Goal: Transaction & Acquisition: Purchase product/service

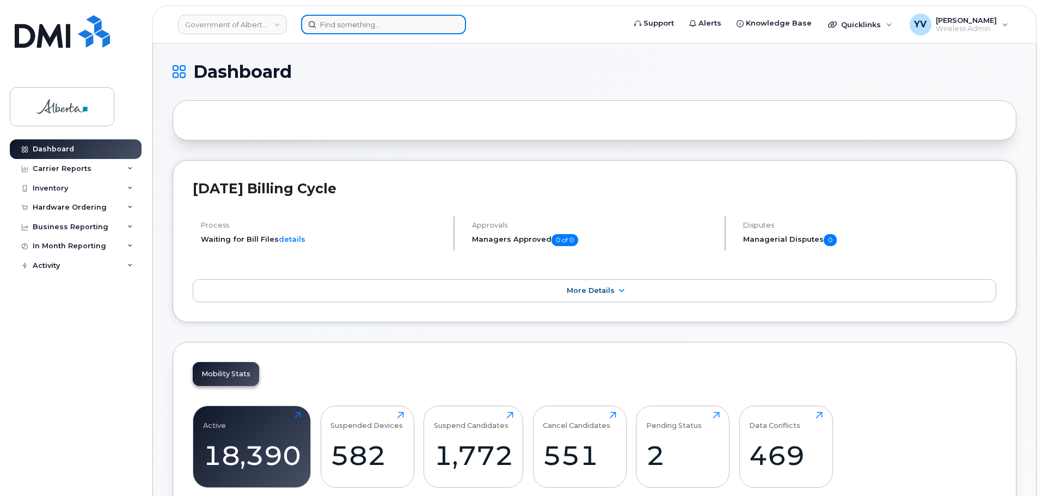
click at [330, 16] on input at bounding box center [383, 25] width 165 height 20
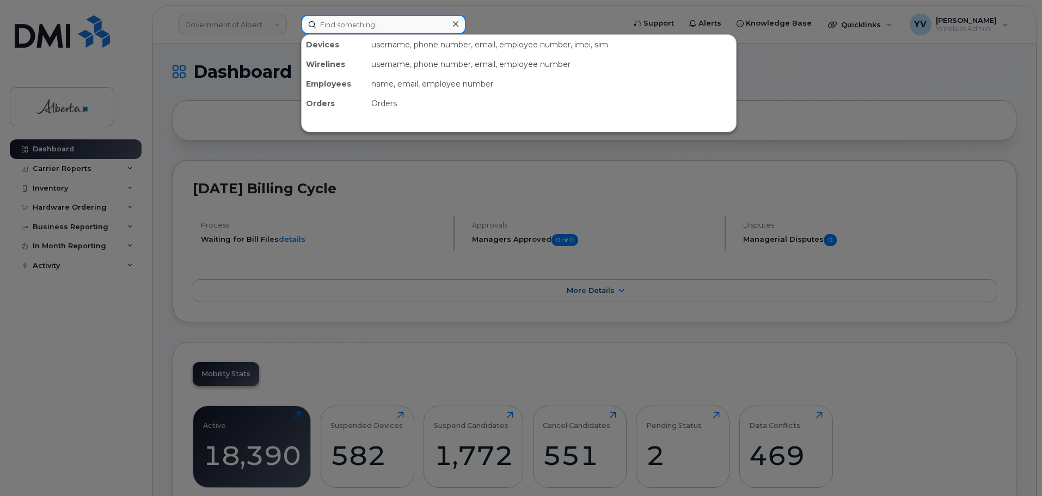
paste input "5879841376"
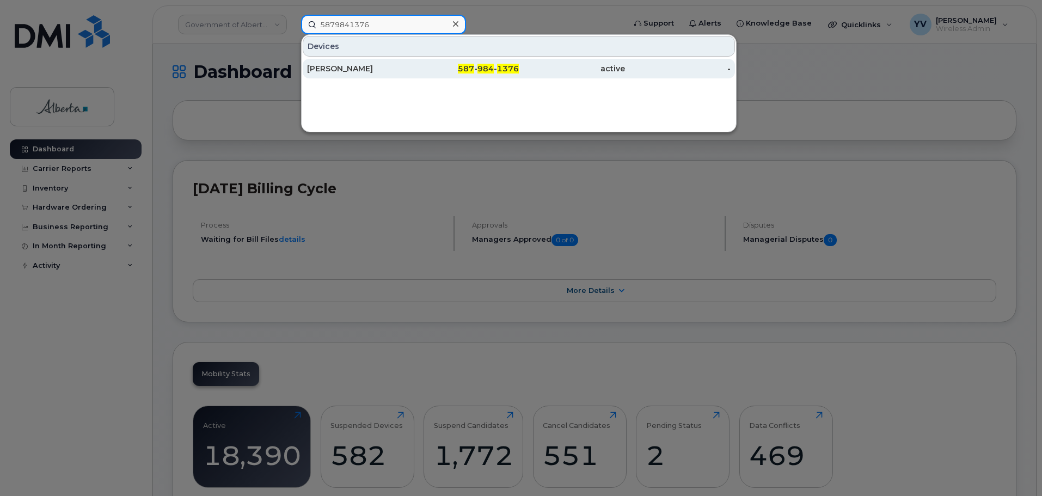
type input "5879841376"
click at [487, 67] on span "984" at bounding box center [485, 69] width 16 height 10
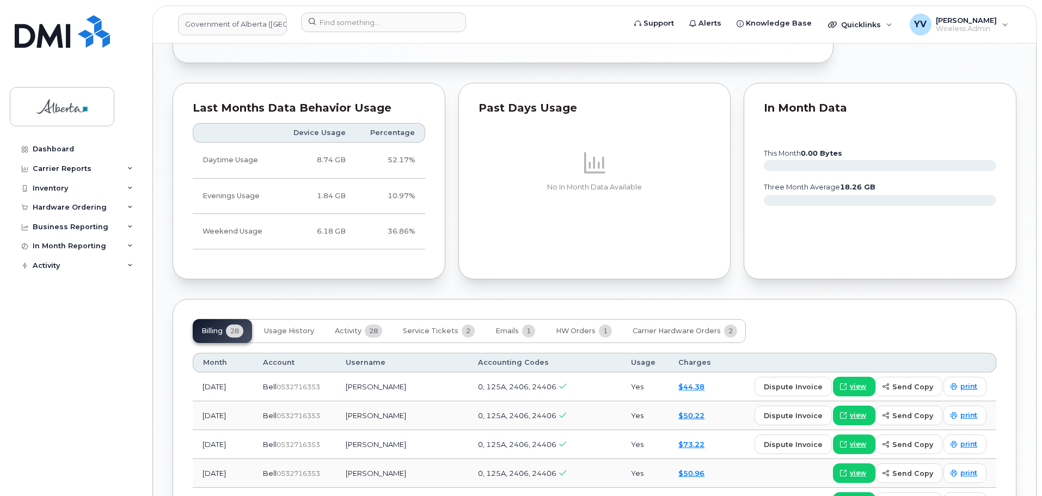
scroll to position [760, 0]
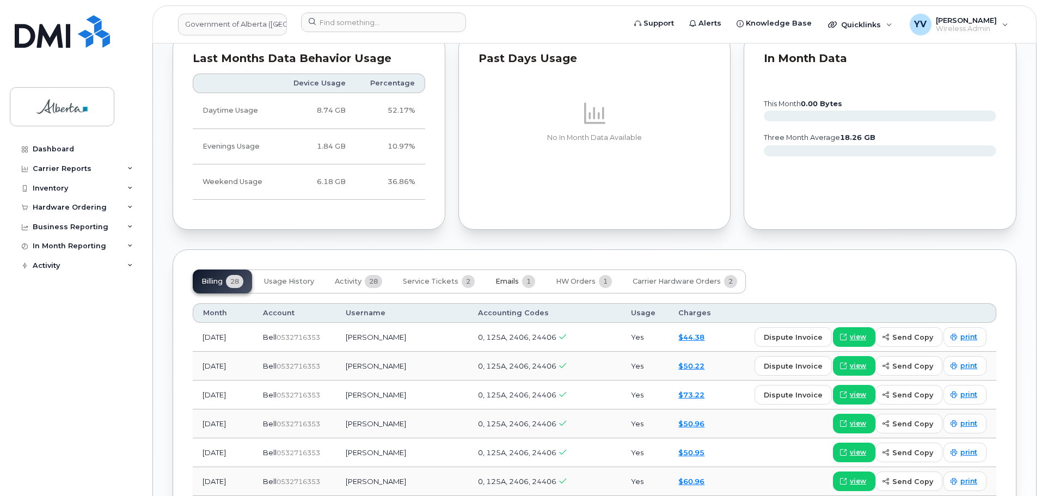
click at [509, 277] on button "Emails 1" at bounding box center [515, 282] width 57 height 24
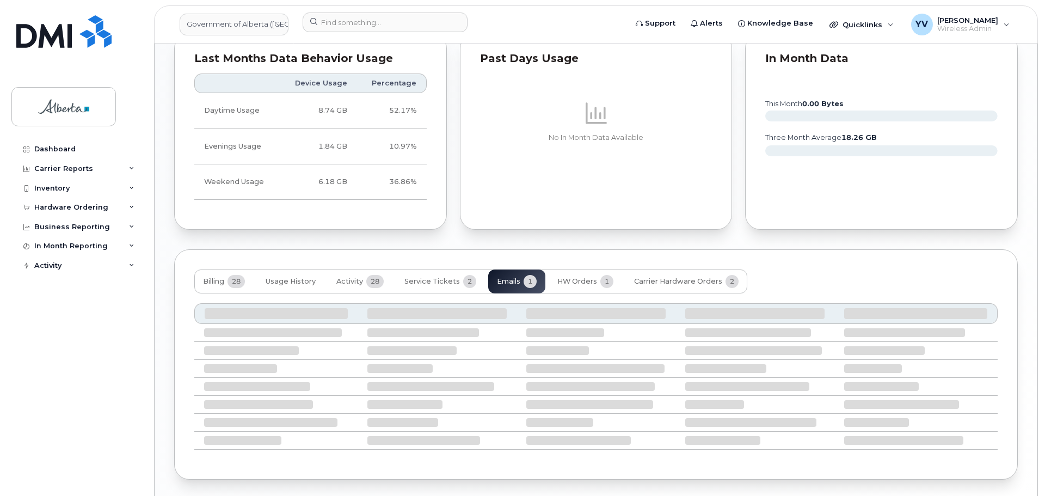
scroll to position [690, 0]
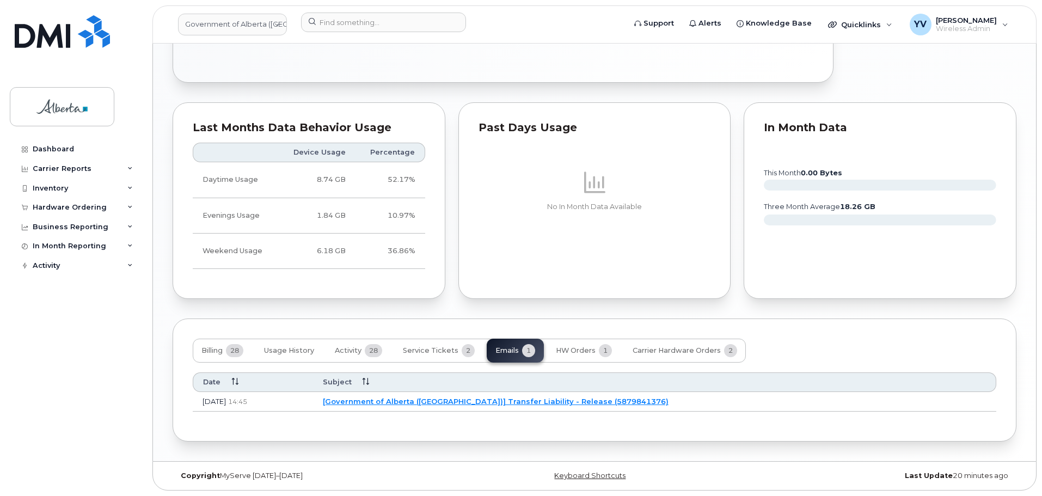
click at [556, 401] on link "[Government of Alberta (GOA)] Transfer Liability - Release (5879841376)" at bounding box center [496, 401] width 346 height 9
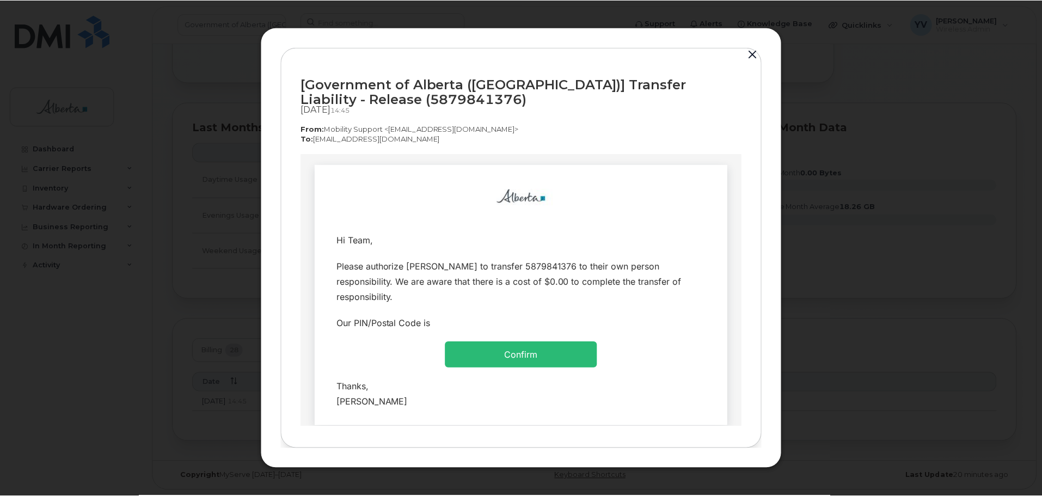
scroll to position [0, 0]
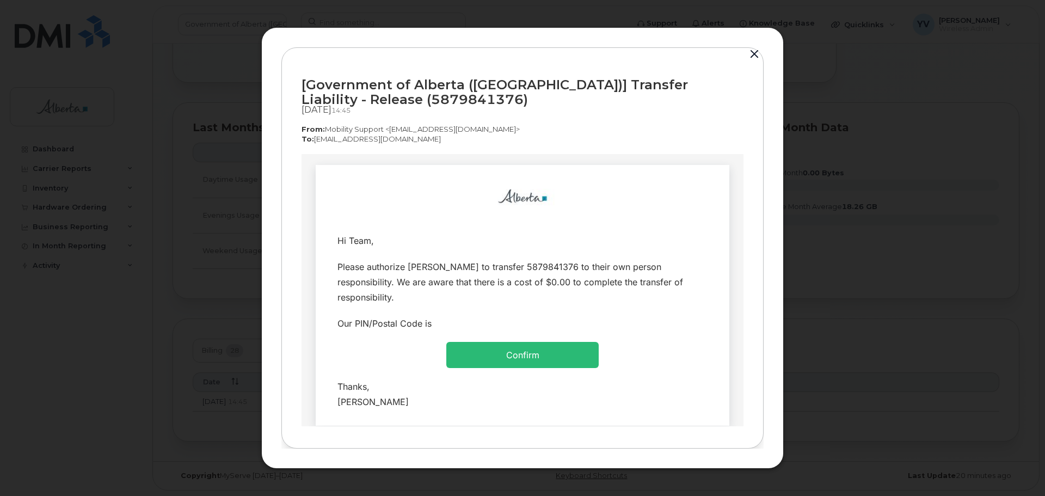
click at [751, 53] on button "button" at bounding box center [754, 54] width 16 height 15
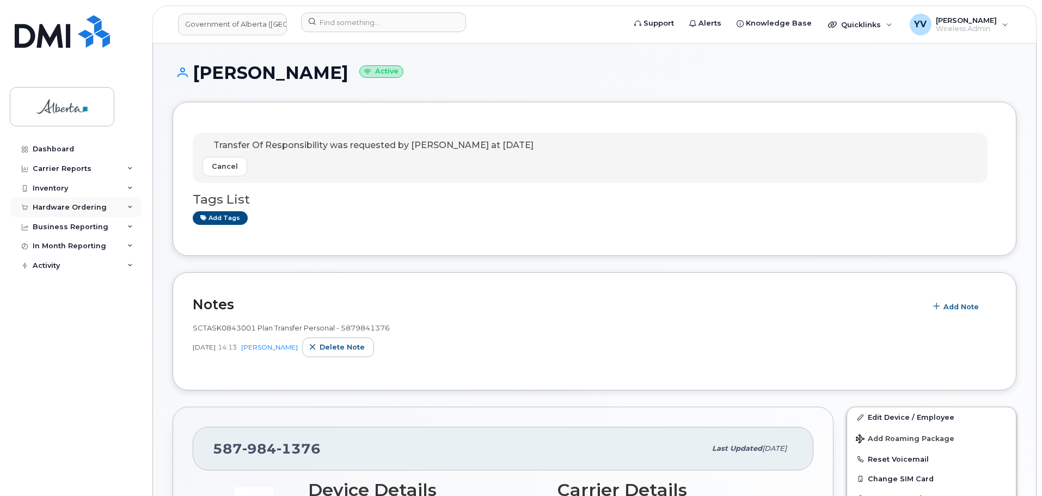
click at [60, 207] on div "Hardware Ordering" at bounding box center [70, 207] width 74 height 9
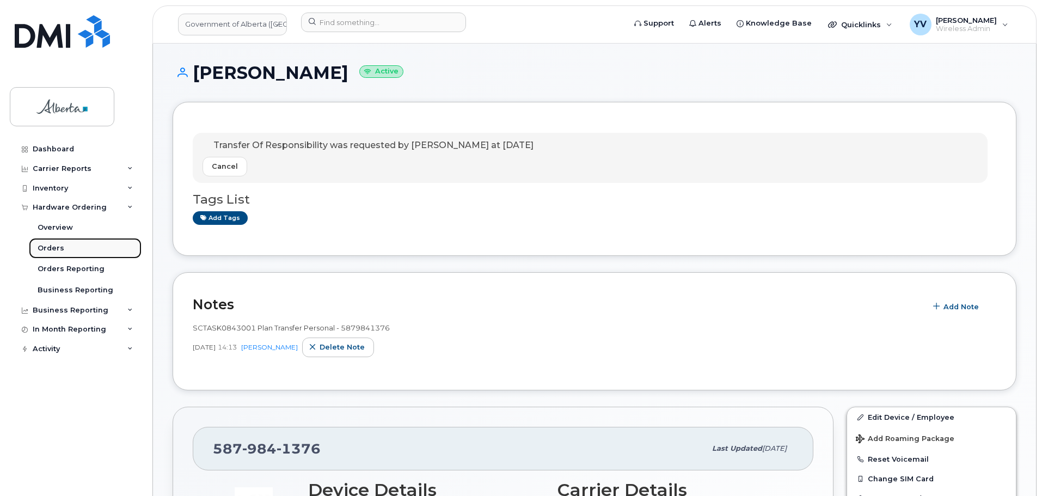
click at [49, 241] on link "Orders" at bounding box center [85, 248] width 113 height 21
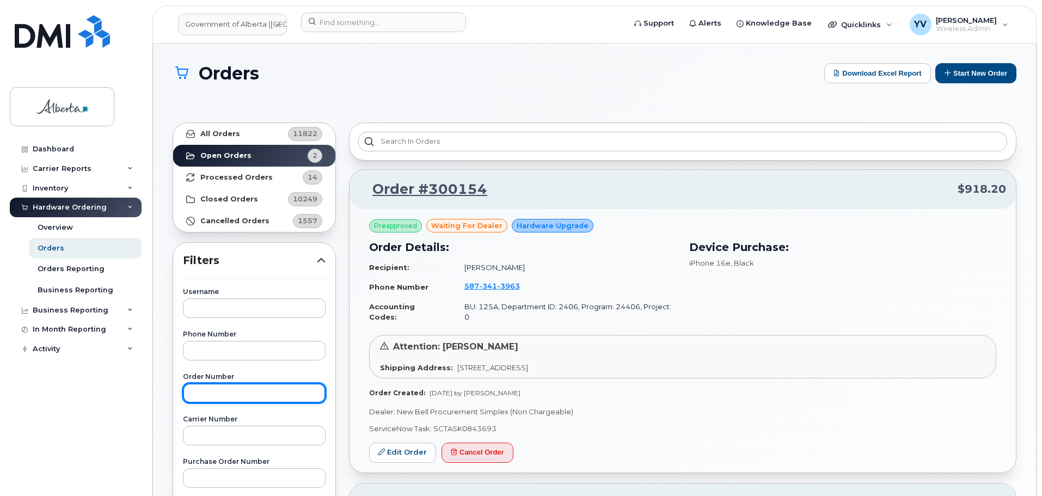
click at [197, 399] on input "text" at bounding box center [254, 393] width 143 height 20
paste input "300154"
type input "300154"
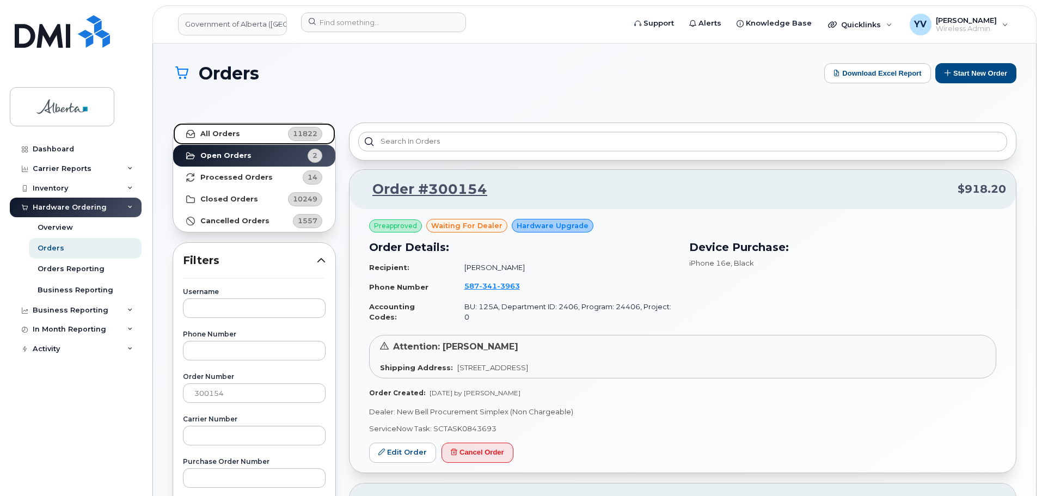
click at [209, 126] on link "All Orders 11822" at bounding box center [254, 134] width 162 height 22
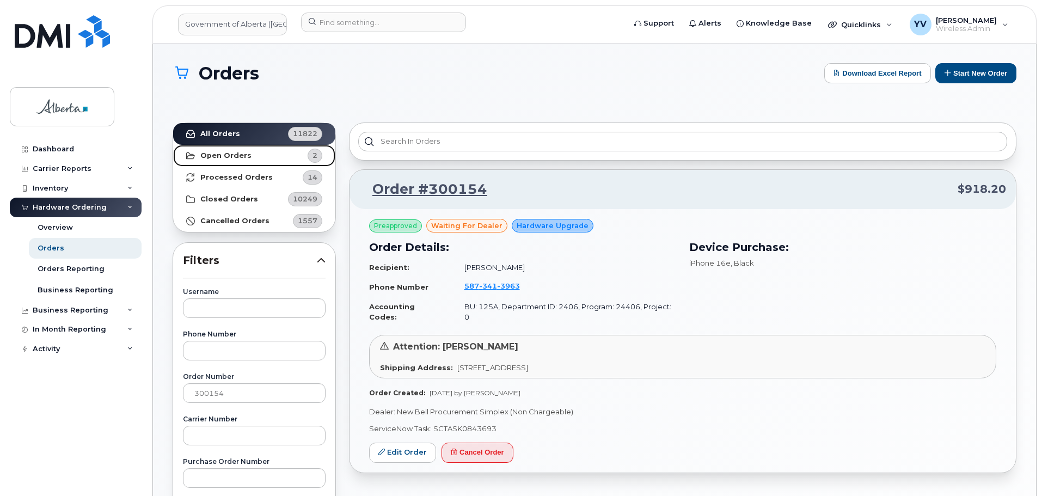
click at [209, 154] on strong "Open Orders" at bounding box center [225, 155] width 51 height 9
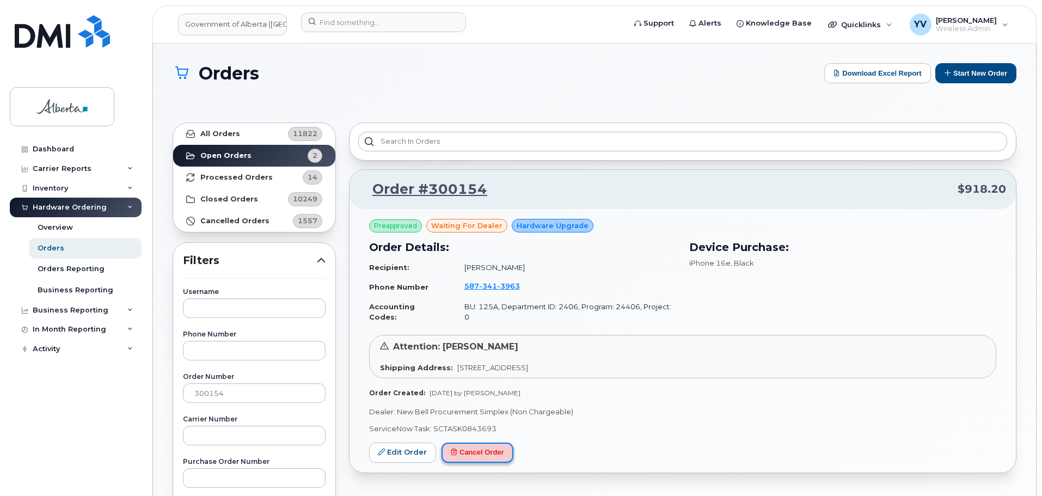
click at [489, 443] on button "Cancel Order" at bounding box center [478, 453] width 72 height 20
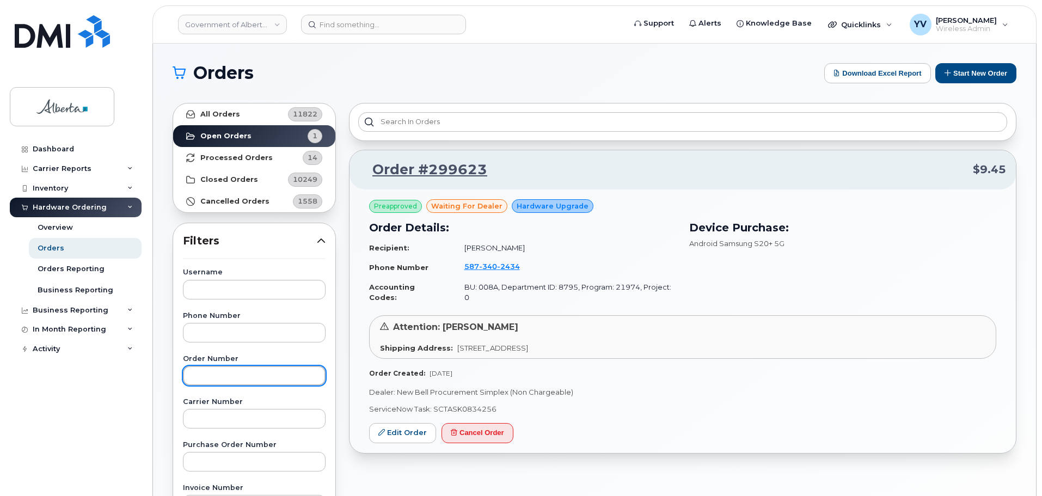
click at [203, 375] on input "text" at bounding box center [254, 376] width 143 height 20
paste input "Order No.300154"
click at [229, 374] on input "Order No.300154" at bounding box center [254, 376] width 143 height 20
click at [228, 372] on input "300154" at bounding box center [254, 376] width 143 height 20
type input "300154"
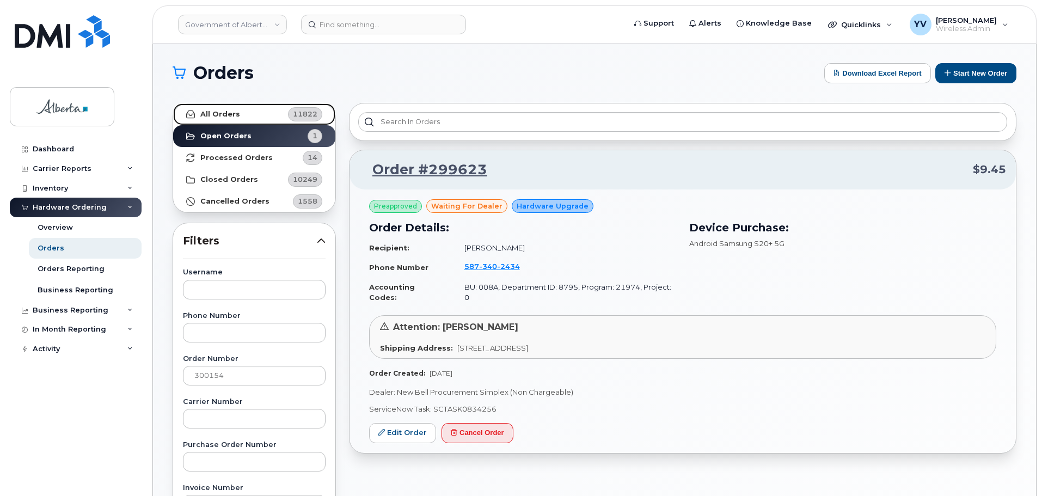
click at [219, 107] on link "All Orders 11822" at bounding box center [254, 114] width 162 height 22
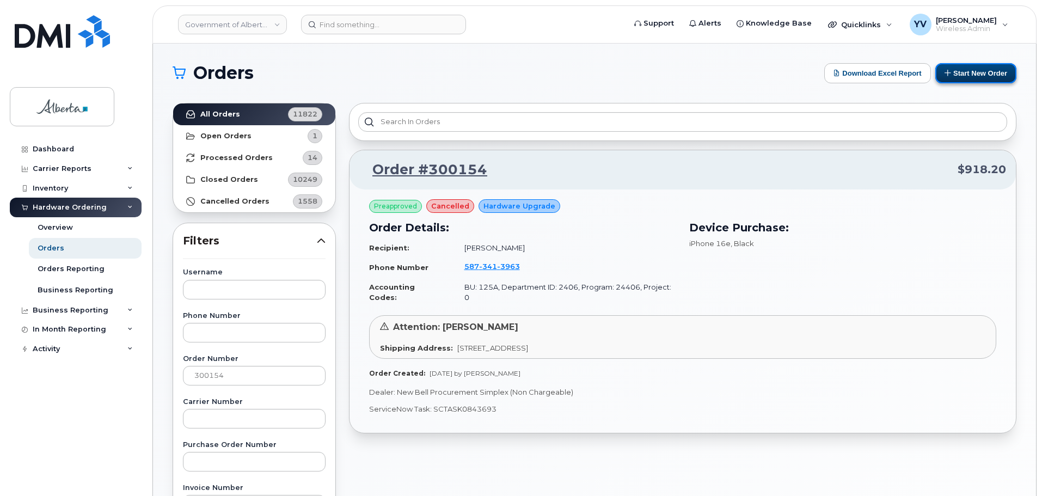
click at [968, 72] on button "Start New Order" at bounding box center [975, 73] width 81 height 20
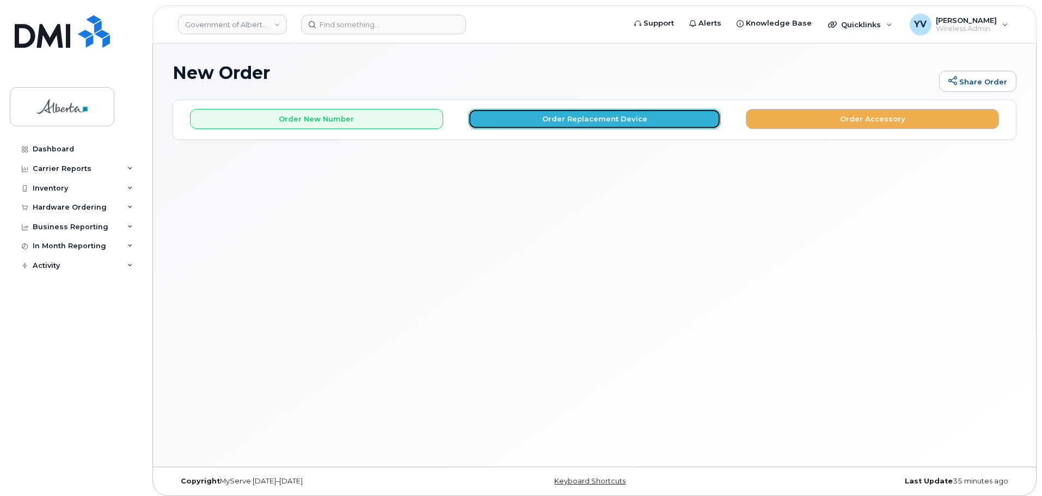
click at [598, 119] on button "Order Replacement Device" at bounding box center [594, 119] width 253 height 20
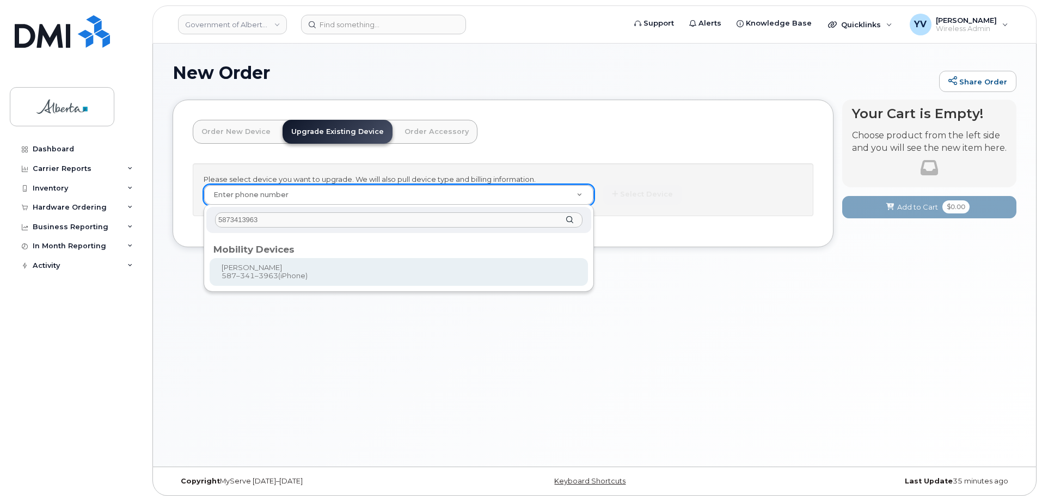
type input "5873413963"
type input "720686"
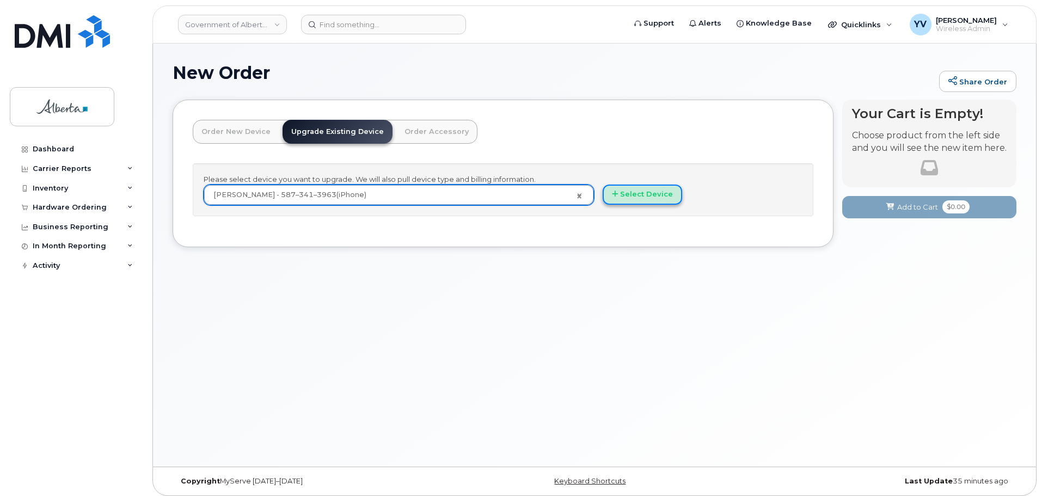
click at [655, 192] on button "Select Device" at bounding box center [642, 195] width 79 height 20
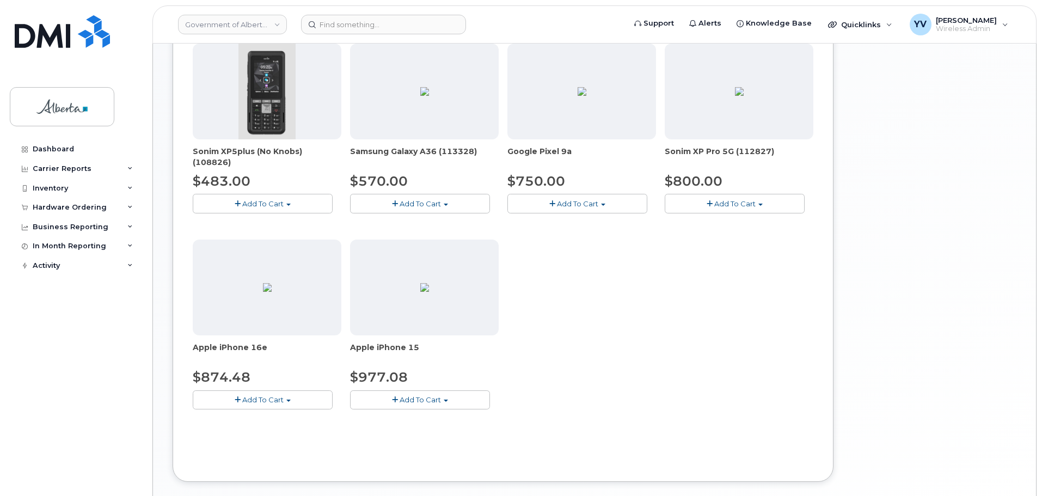
scroll to position [380, 0]
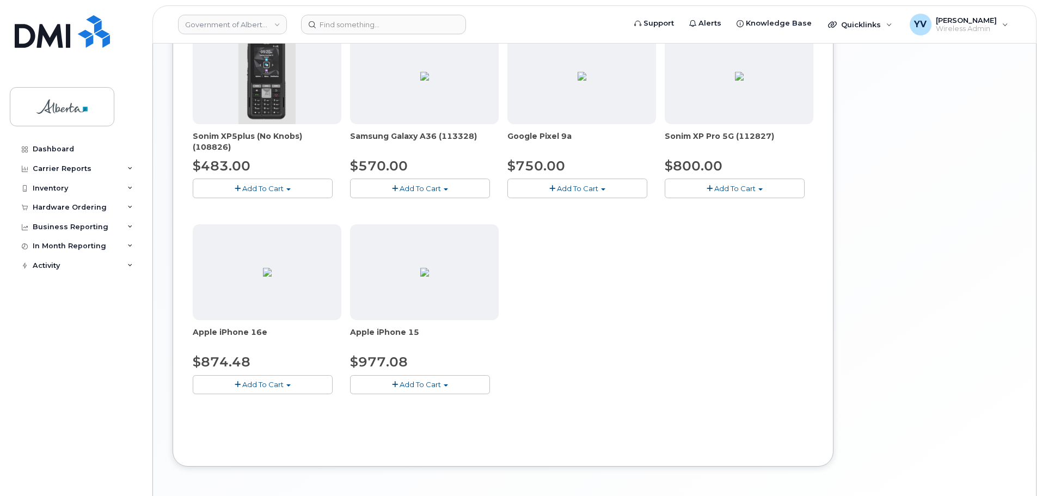
click at [289, 382] on button "Add To Cart" at bounding box center [263, 384] width 140 height 19
click at [221, 420] on link "$874.48 - 30-day upgrade (128GB model)" at bounding box center [281, 419] width 173 height 14
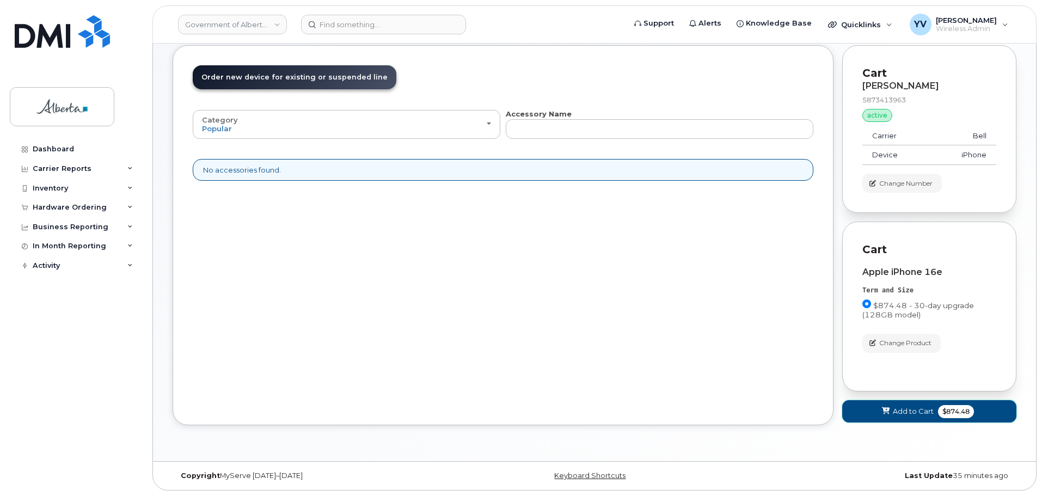
click at [902, 411] on span "Add to Cart" at bounding box center [913, 411] width 41 height 10
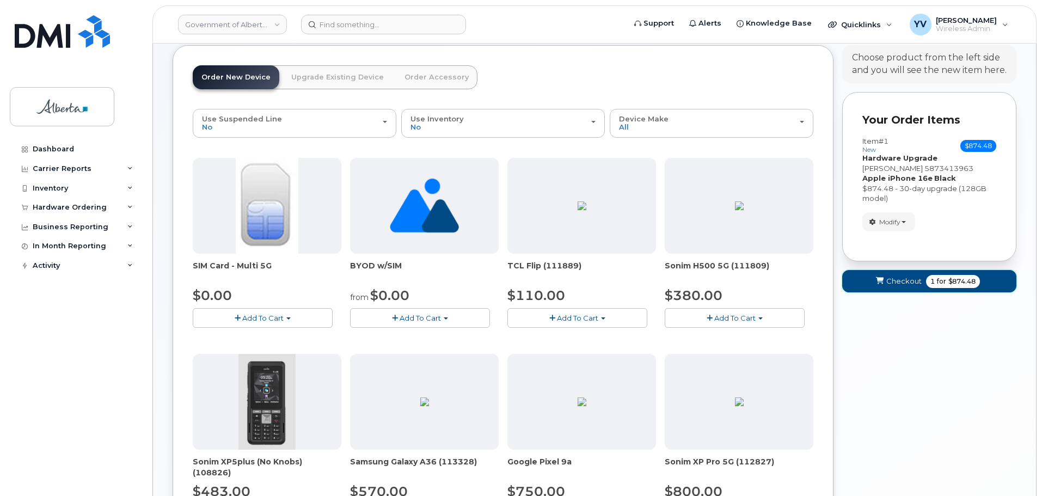
click at [907, 282] on span "Checkout" at bounding box center [903, 281] width 35 height 10
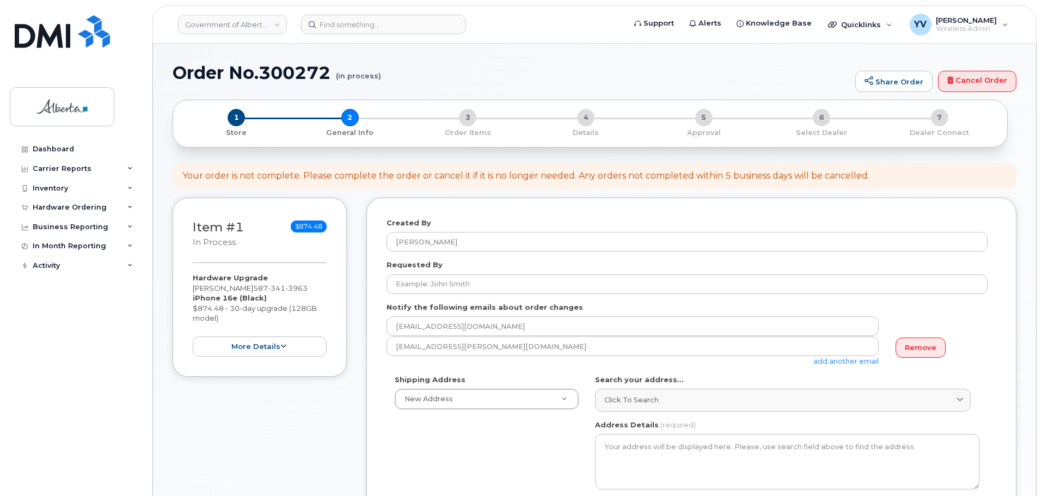
select select
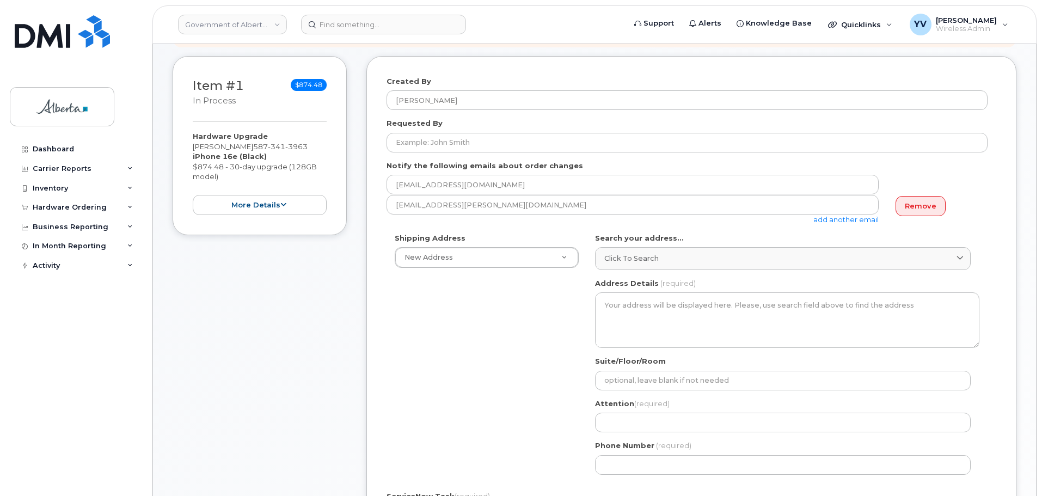
scroll to position [149, 0]
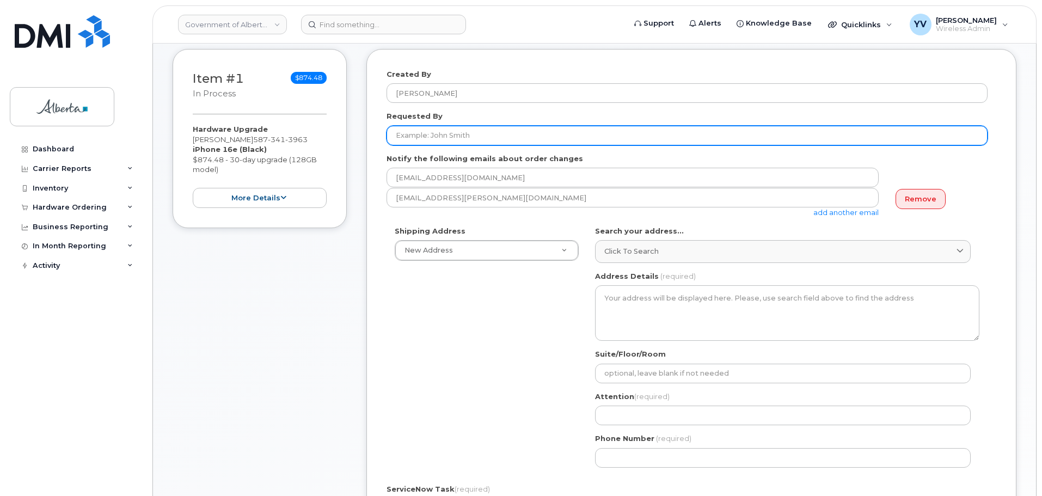
click at [401, 131] on input "Requested By" at bounding box center [687, 136] width 601 height 20
paste input "[PERSON_NAME]"
type input "[PERSON_NAME]"
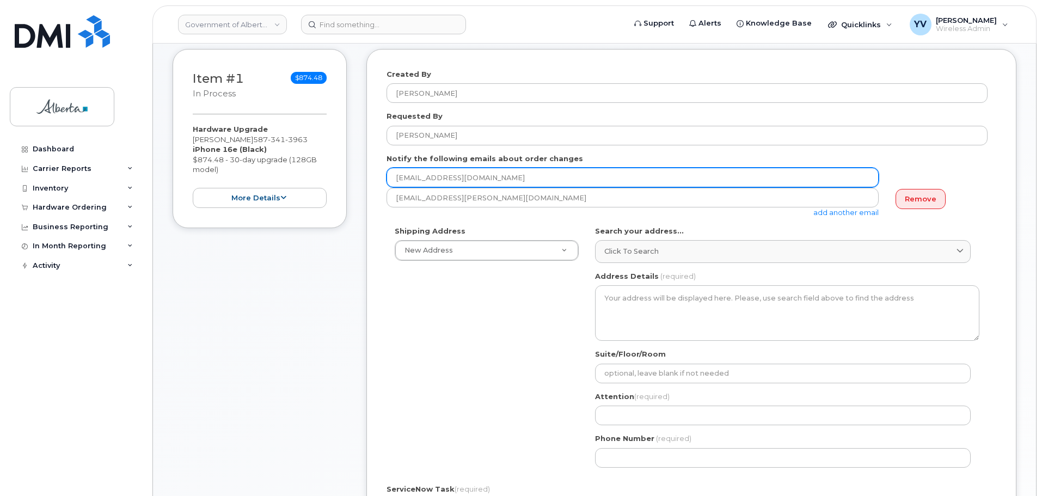
drag, startPoint x: 493, startPoint y: 180, endPoint x: 362, endPoint y: 182, distance: 131.8
click at [362, 182] on div "Item #1 in process $874.48 Hardware Upgrade [PERSON_NAME] [PHONE_NUMBER] iPhone…" at bounding box center [595, 379] width 844 height 661
paste input "[PERSON_NAME].[PERSON_NAME]"
type input "[PERSON_NAME][EMAIL_ADDRESS][PERSON_NAME][DOMAIN_NAME]"
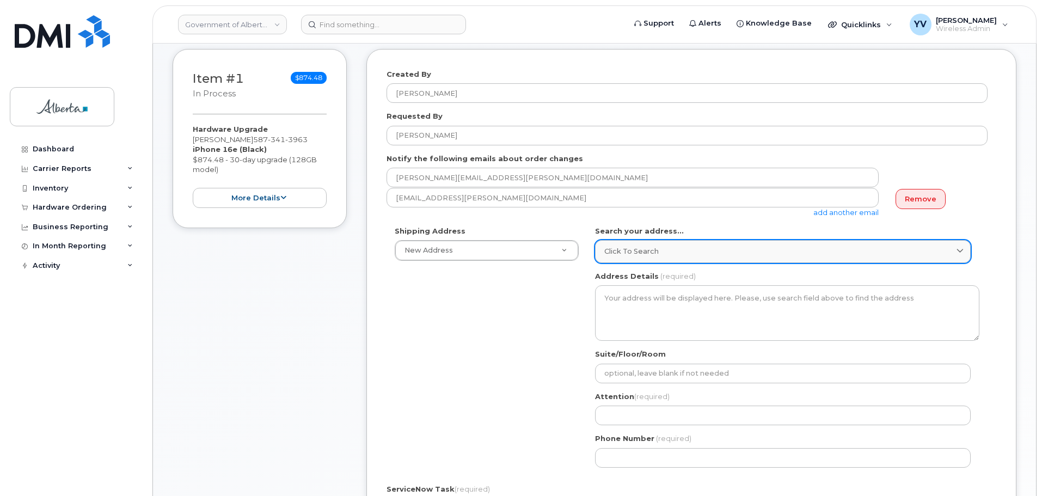
click at [619, 250] on span "Click to search" at bounding box center [631, 251] width 54 height 10
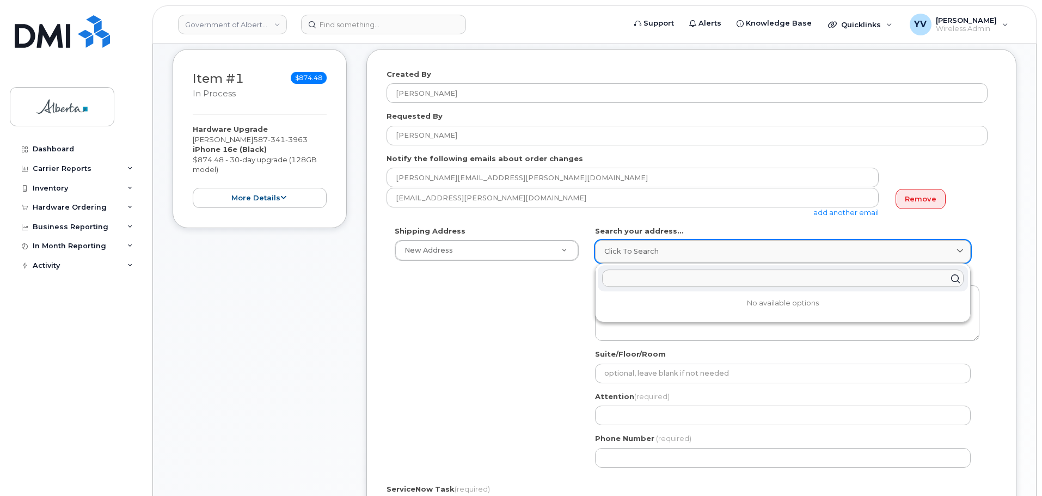
paste input "[STREET_ADDRESS]"
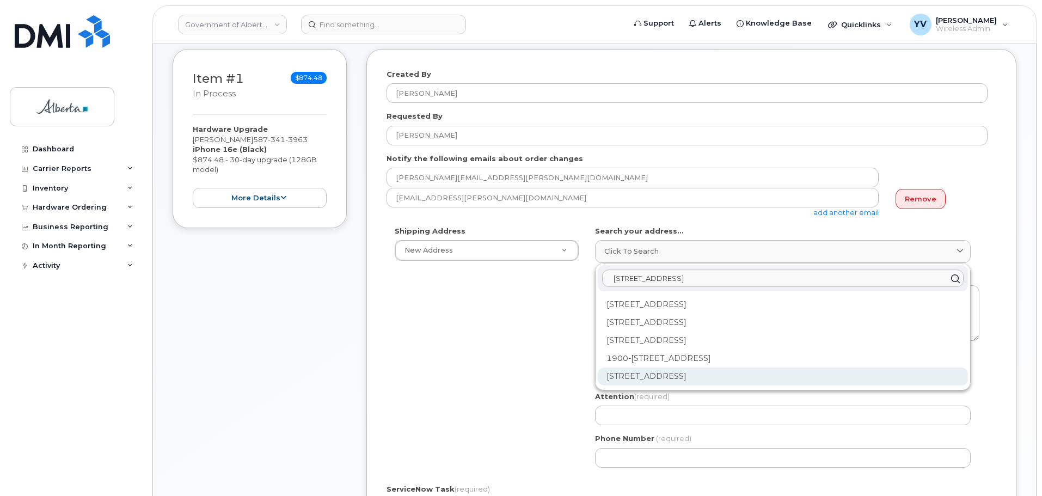
type input "[STREET_ADDRESS]"
click at [687, 373] on div "[STREET_ADDRESS]" at bounding box center [783, 377] width 370 height 18
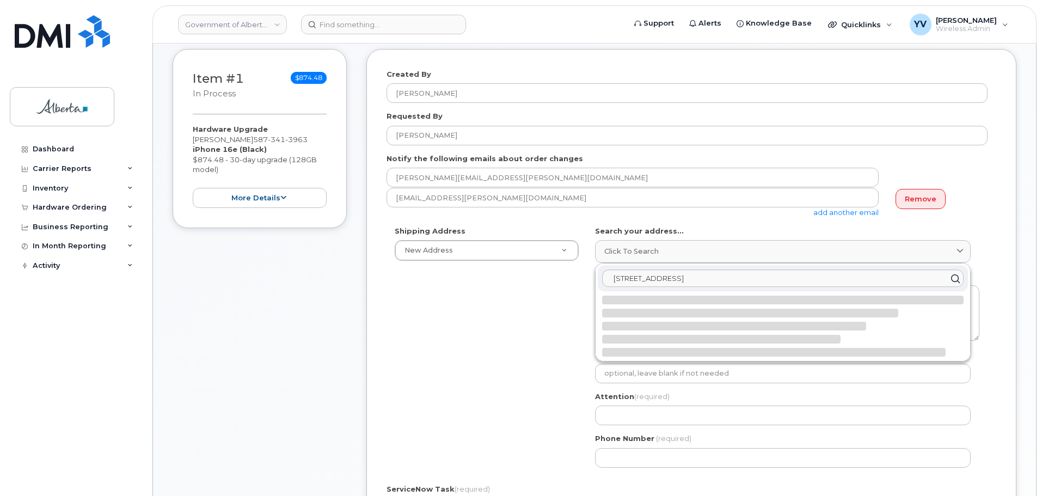
select select
type textarea "[STREET_ADDRESS]"
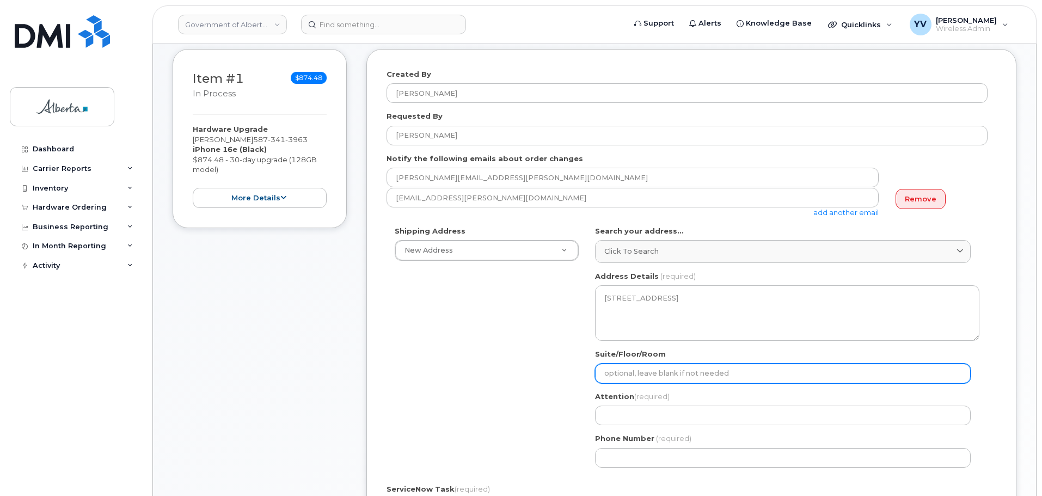
click at [623, 375] on input "Suite/Floor/Room" at bounding box center [783, 374] width 376 height 20
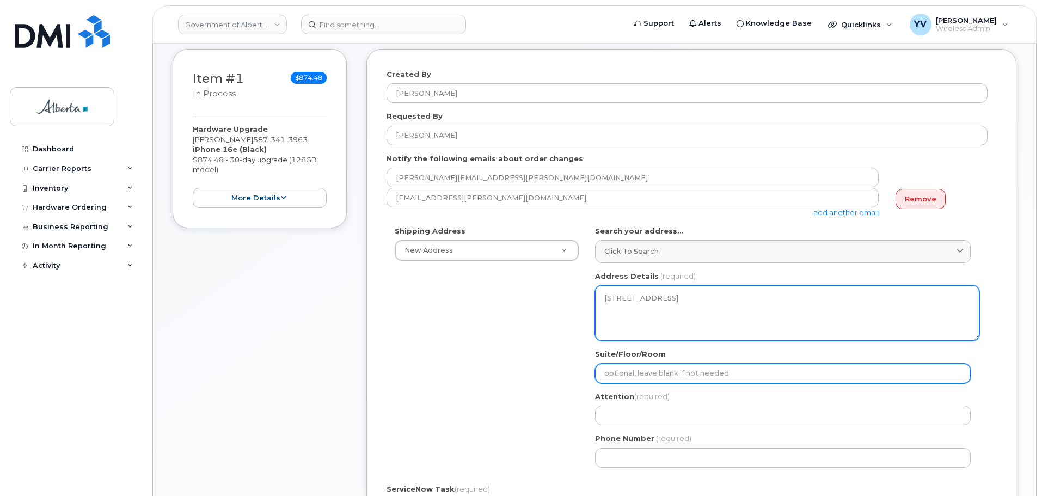
type input "Main Floor"
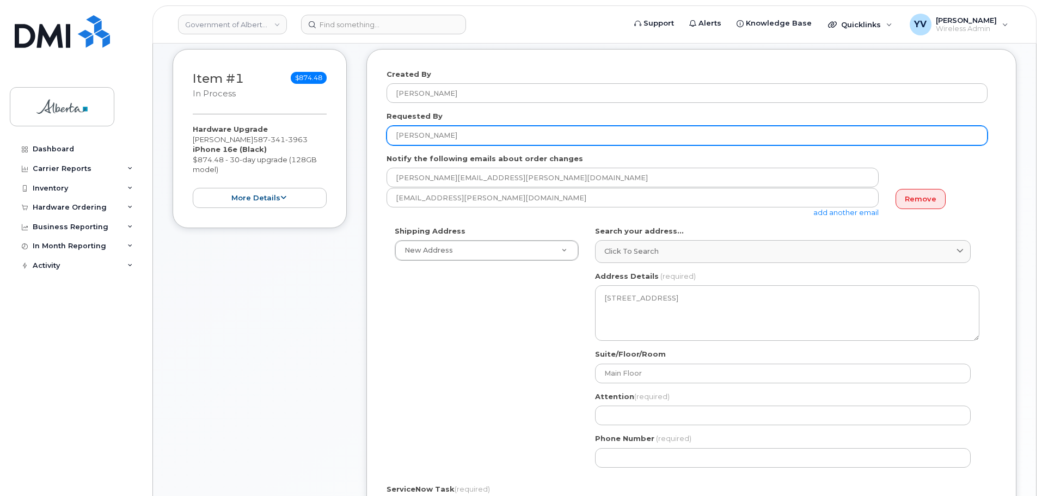
drag, startPoint x: 478, startPoint y: 133, endPoint x: 381, endPoint y: 127, distance: 97.6
click at [381, 127] on div "Created By [PERSON_NAME] Requested By [PERSON_NAME] Notify the following emails…" at bounding box center [691, 371] width 650 height 645
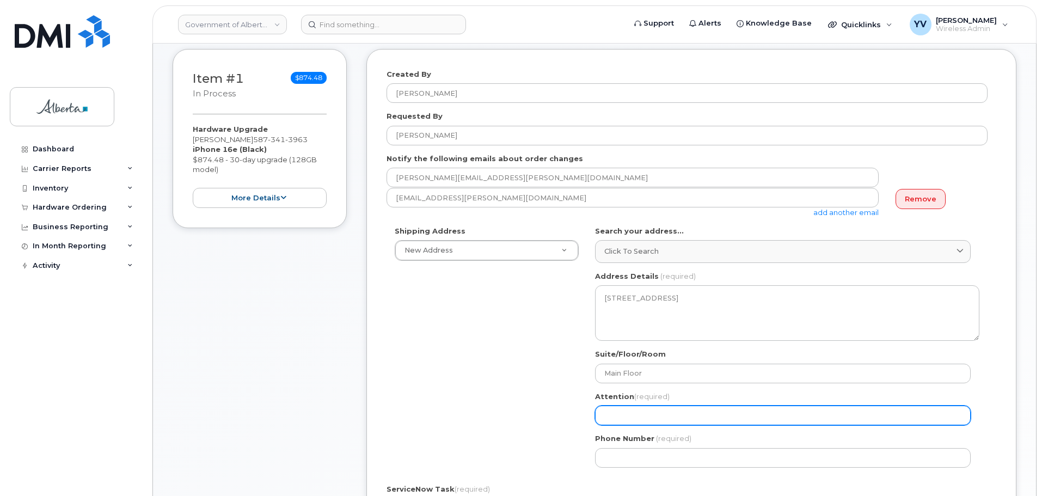
click at [613, 417] on input "Attention (required)" at bounding box center [783, 416] width 376 height 20
paste input "Anne-Marie Mannella"
select select
type input "Anne-Marie Mannella"
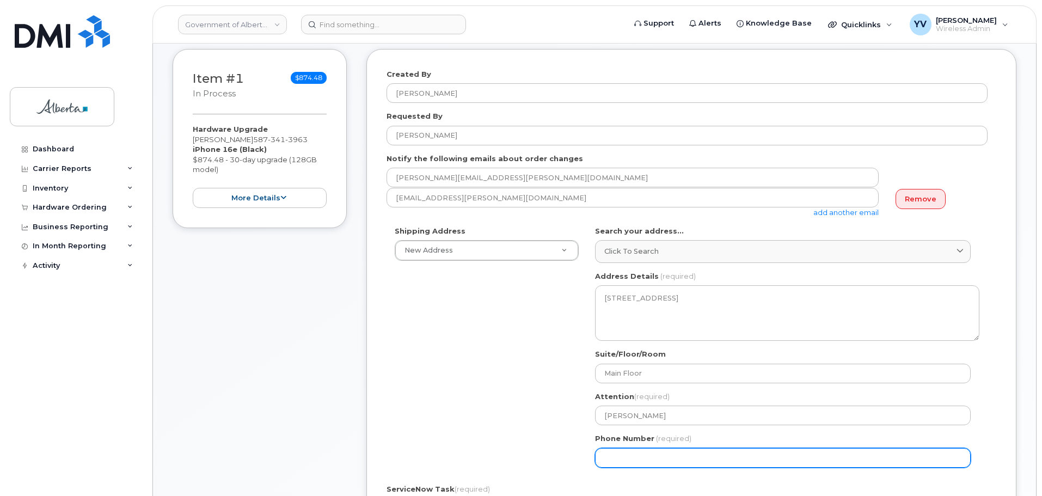
click at [617, 461] on input "Phone Number" at bounding box center [783, 458] width 376 height 20
paste input "7806383259"
select select
type input "7806383259"
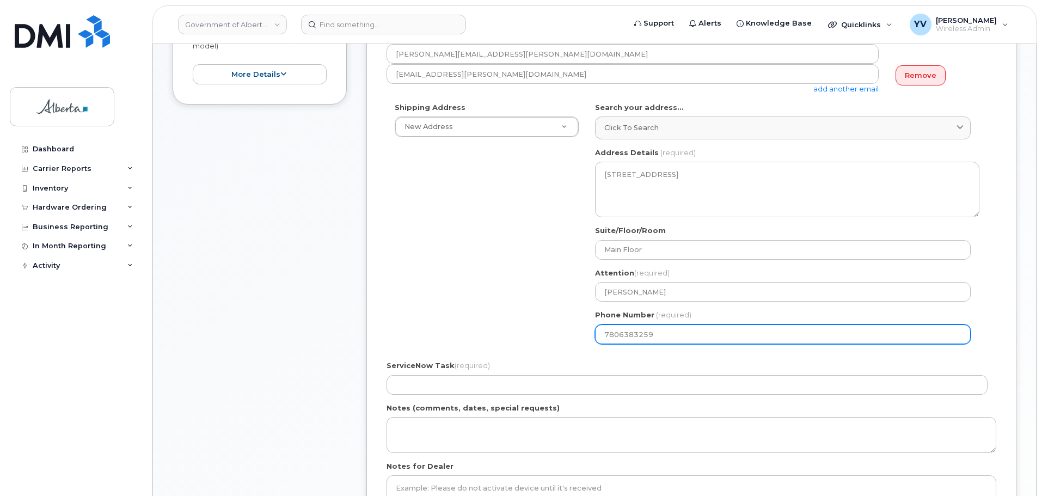
scroll to position [293, 0]
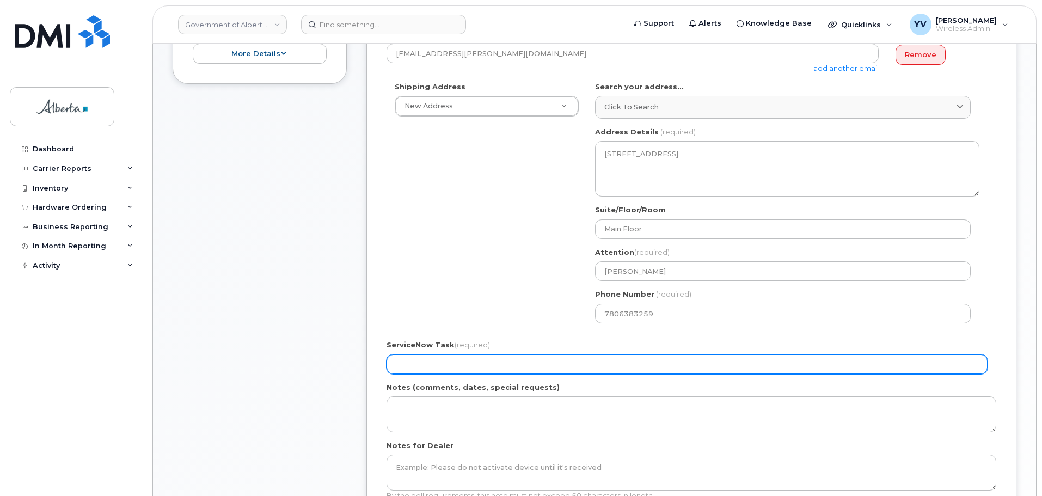
click at [402, 364] on input "ServiceNow Task (required)" at bounding box center [687, 364] width 601 height 20
paste input "SCTASK0843693"
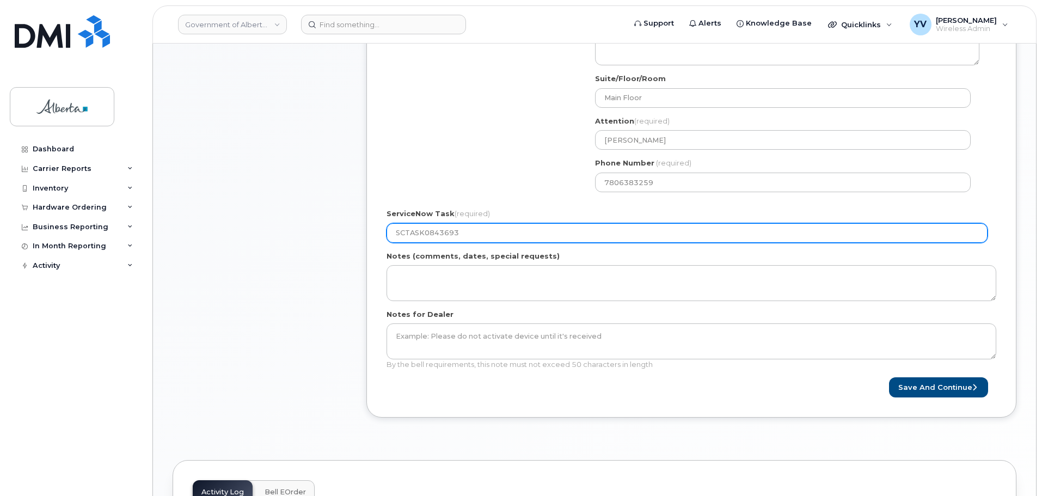
scroll to position [427, 0]
type input "SCTASK0843693"
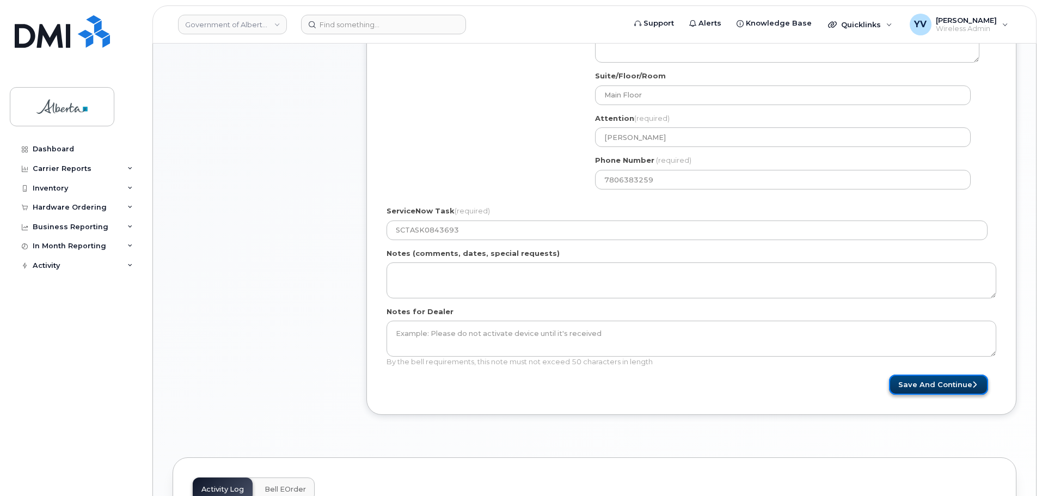
click at [943, 383] on button "Save and Continue" at bounding box center [938, 385] width 99 height 20
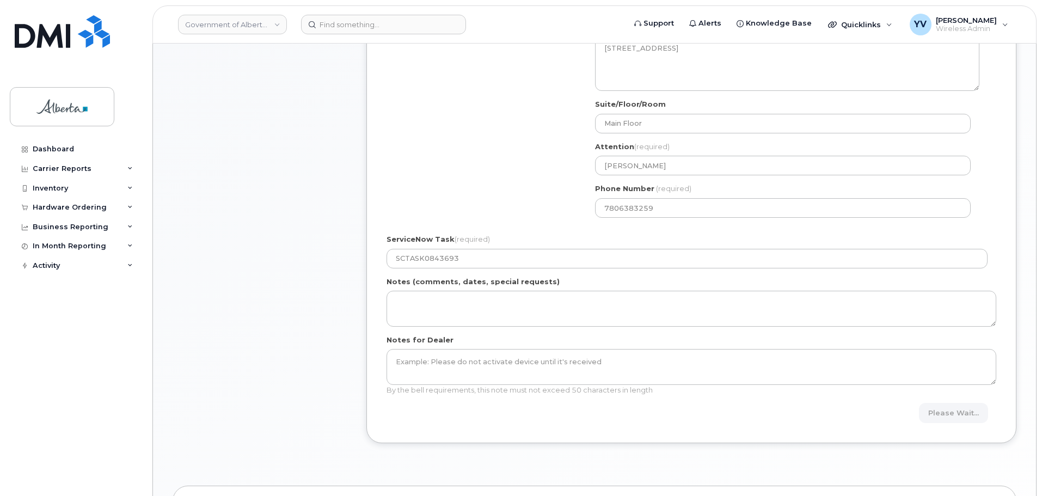
scroll to position [372, 0]
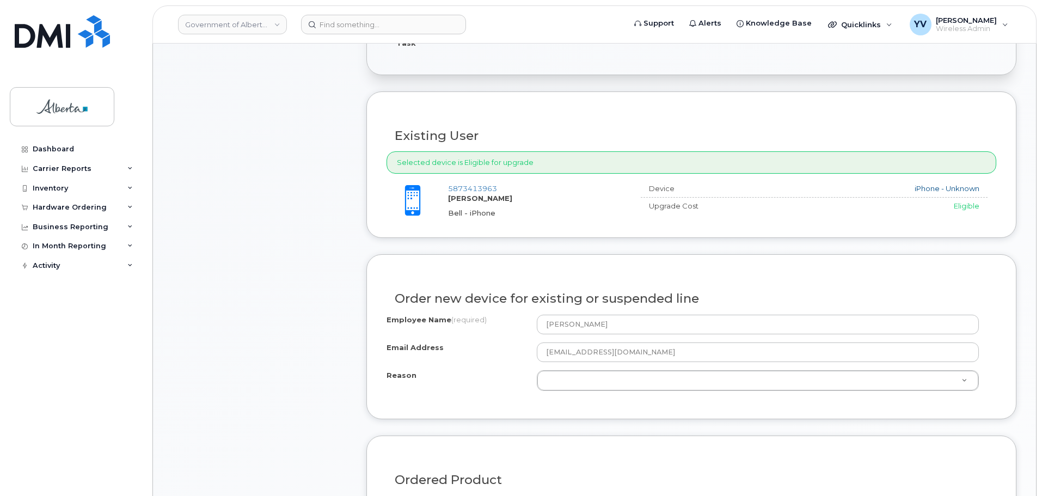
scroll to position [460, 0]
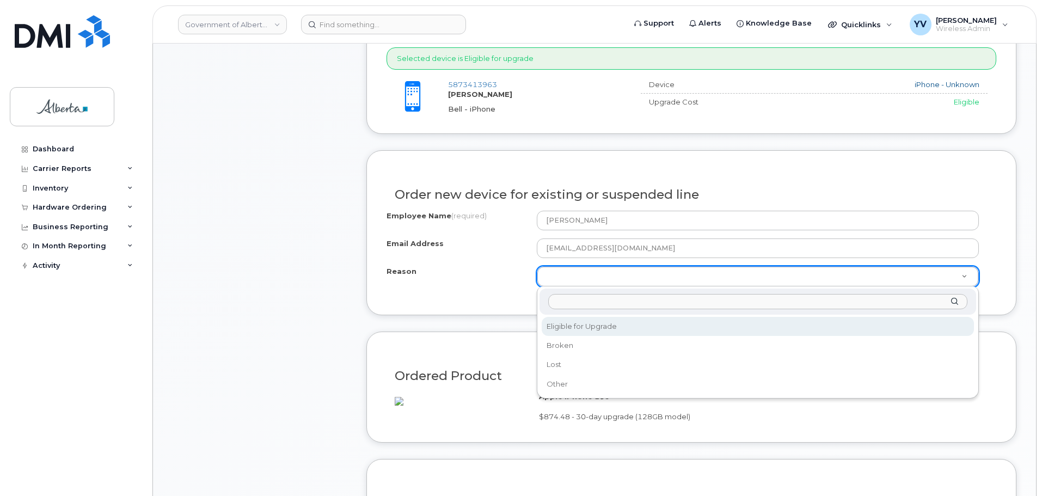
select select "eligible_for_upgrade"
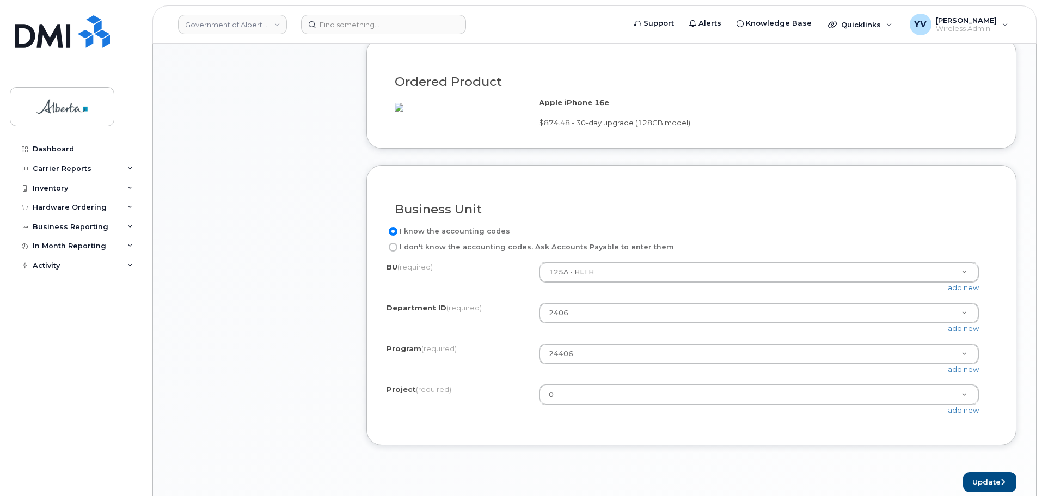
scroll to position [791, 0]
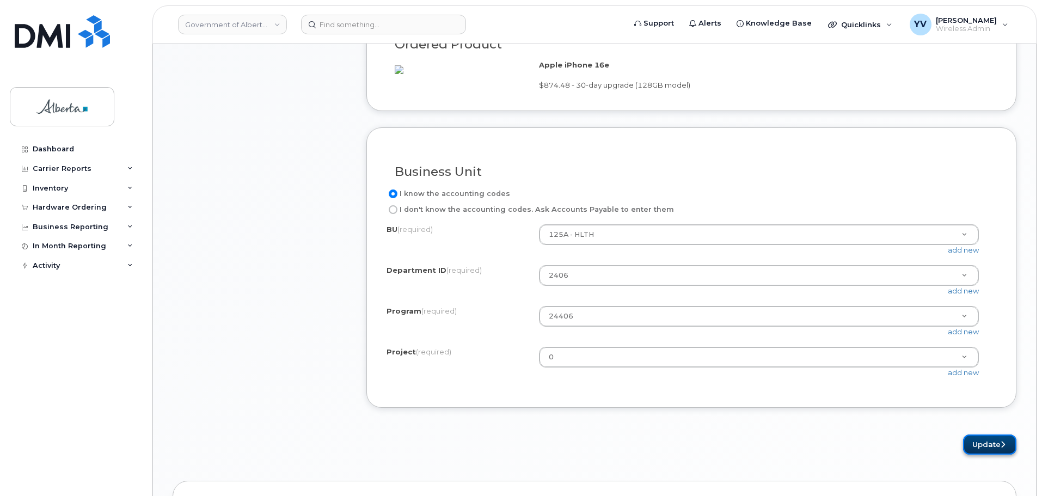
click at [996, 452] on button "Update" at bounding box center [989, 444] width 53 height 20
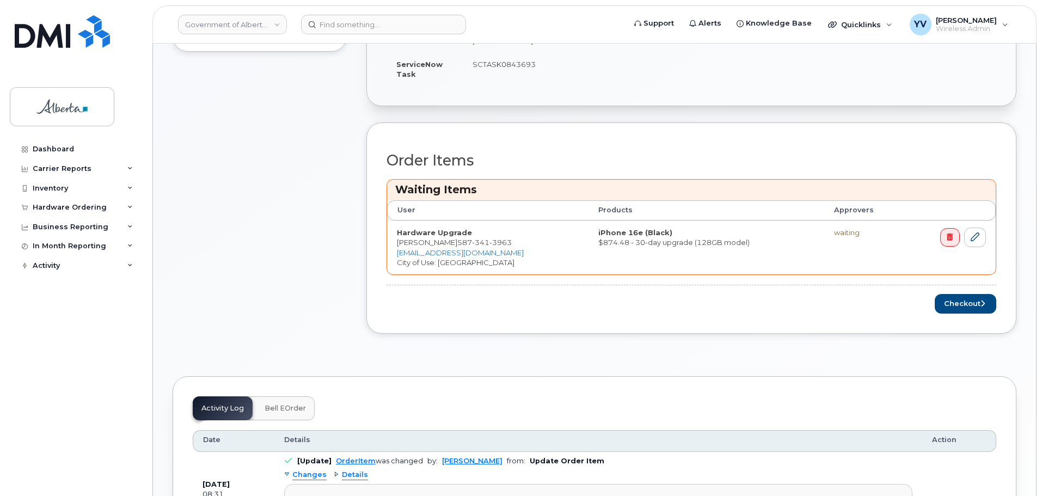
scroll to position [373, 0]
click at [958, 297] on button "Checkout" at bounding box center [966, 302] width 62 height 20
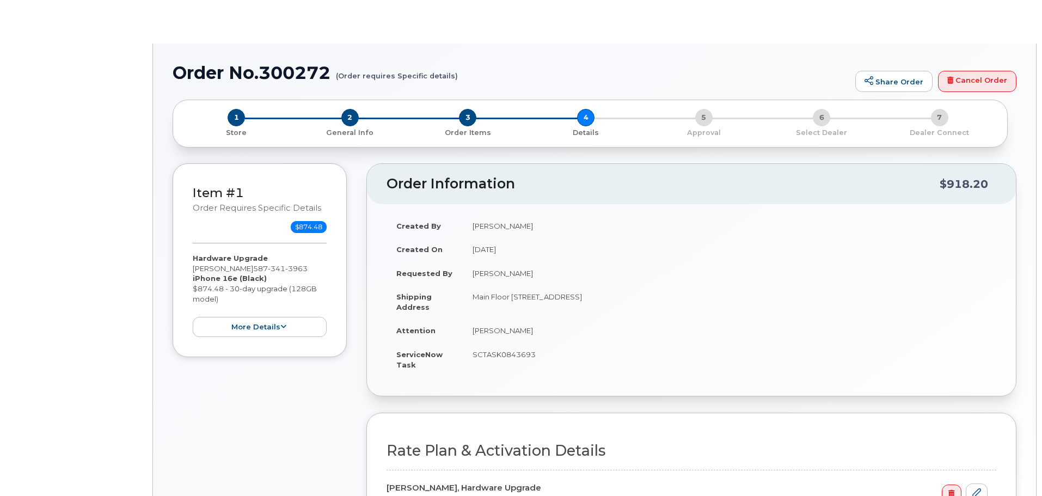
select select
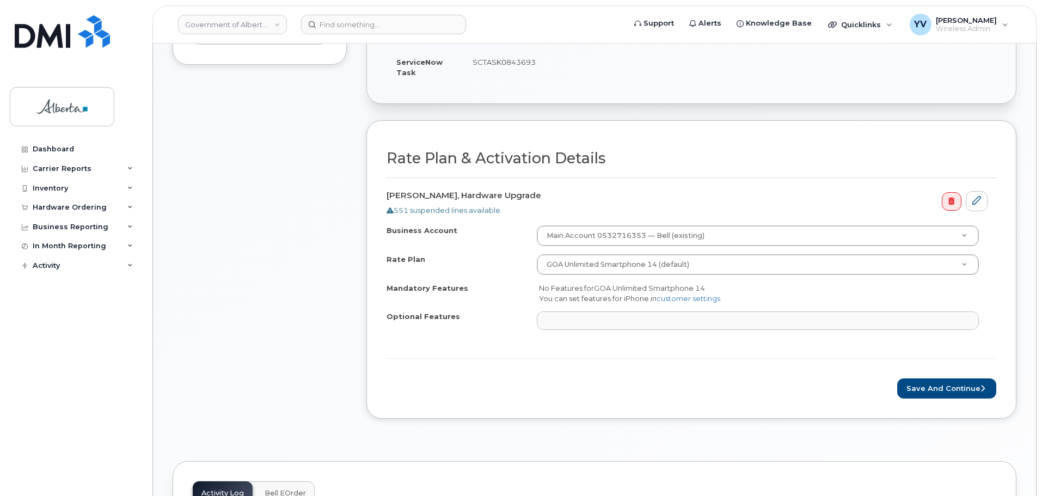
scroll to position [296, 0]
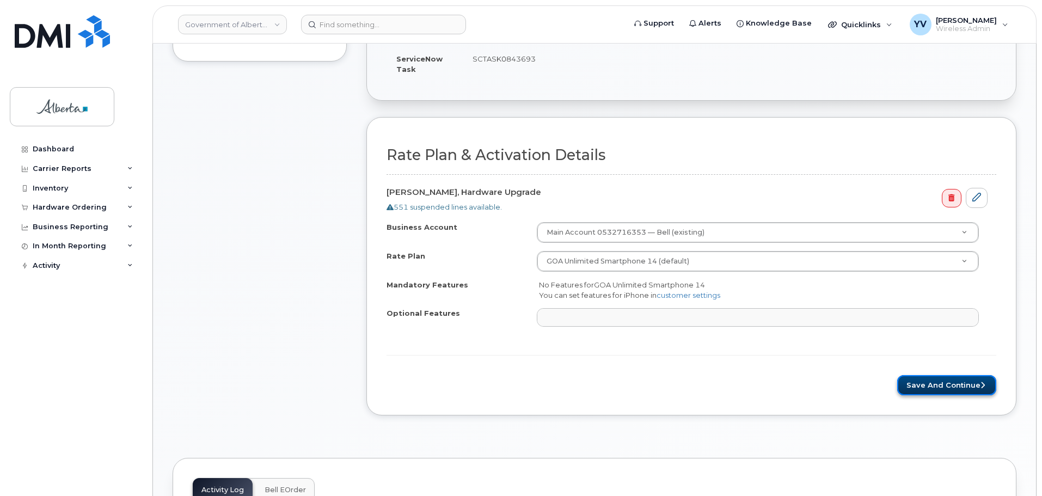
click at [926, 387] on button "Save and Continue" at bounding box center [946, 385] width 99 height 20
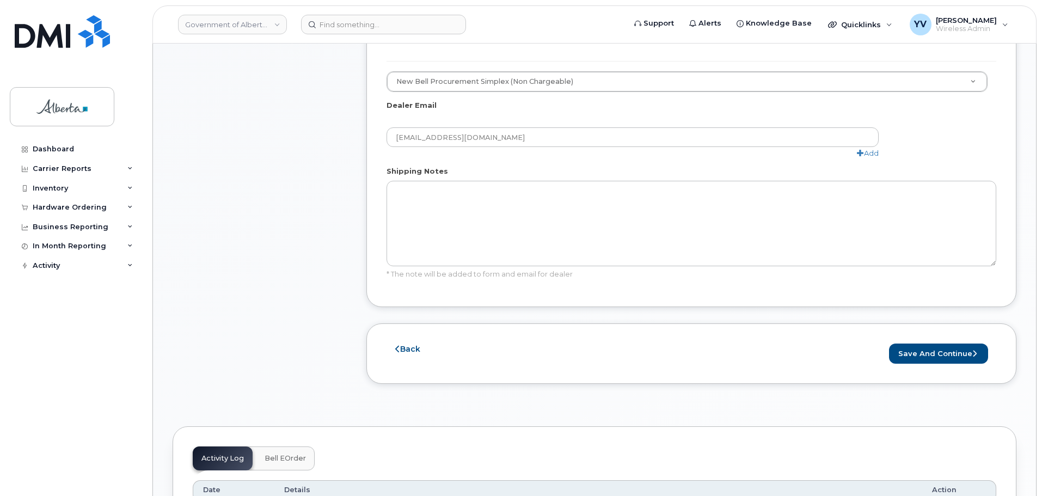
scroll to position [596, 0]
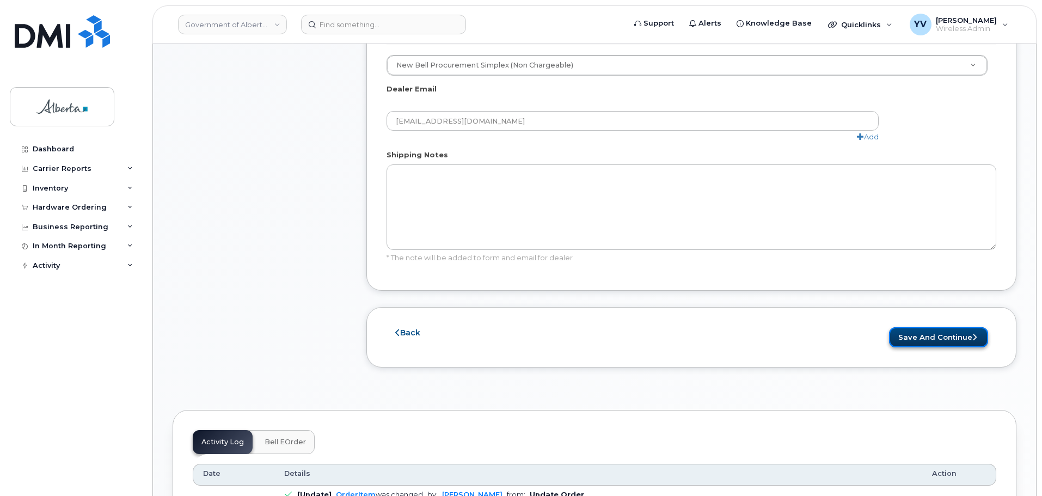
click at [927, 336] on button "Save and Continue" at bounding box center [938, 337] width 99 height 20
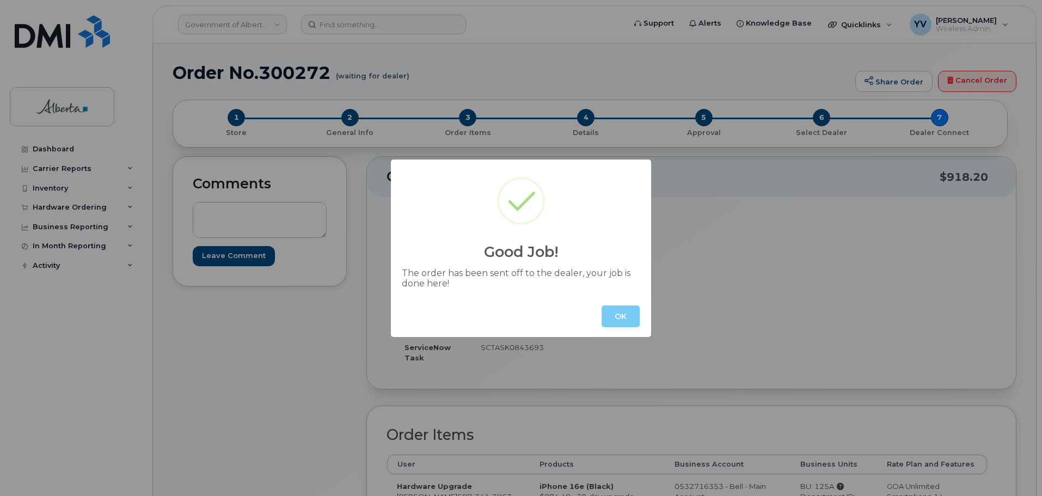
click at [621, 317] on button "OK" at bounding box center [621, 316] width 38 height 22
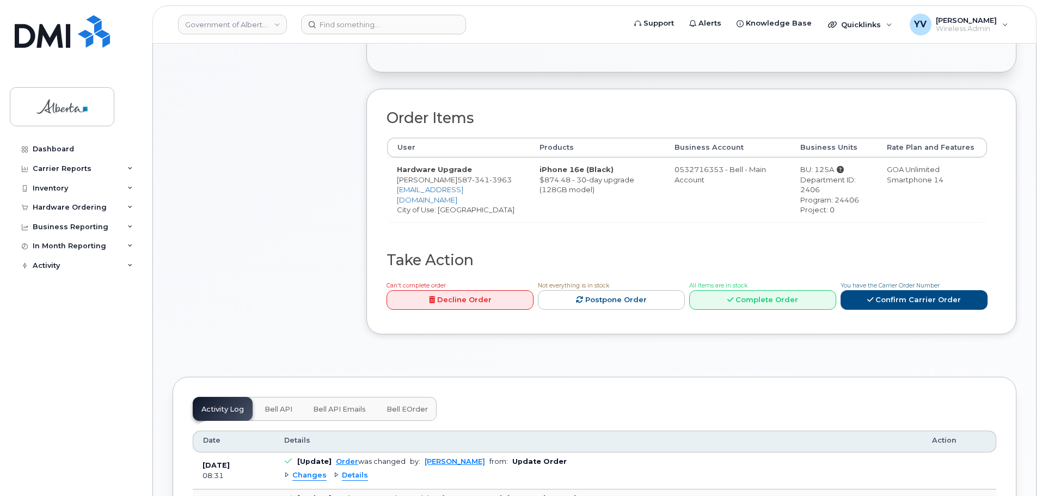
scroll to position [317, 0]
click at [278, 408] on span "Bell API" at bounding box center [279, 409] width 28 height 9
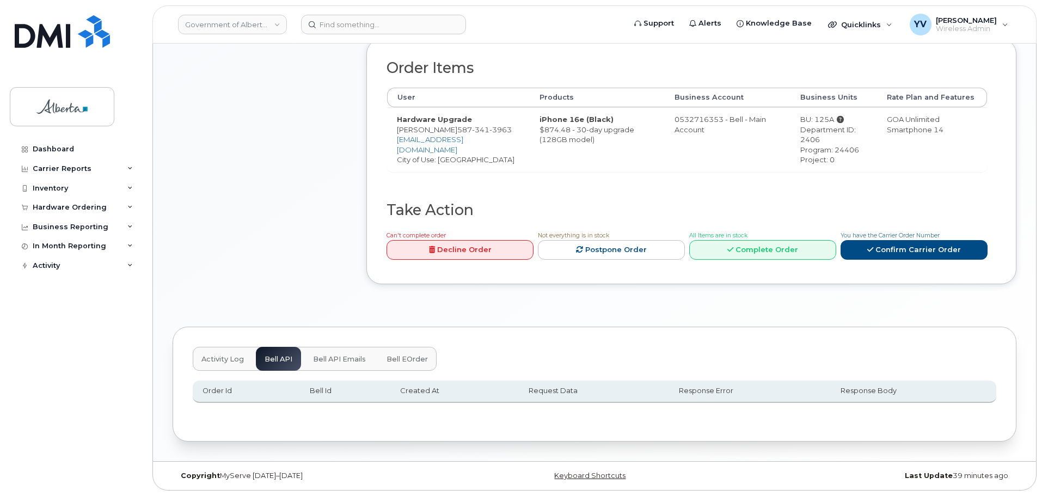
scroll to position [0, 0]
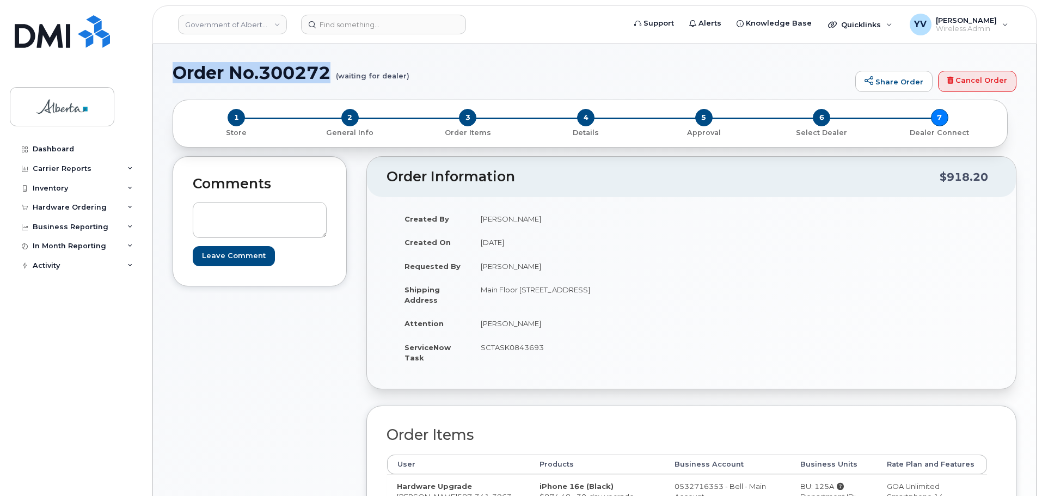
drag, startPoint x: 333, startPoint y: 72, endPoint x: 169, endPoint y: 68, distance: 163.4
click at [169, 68] on div "Order No.300272 (waiting for dealer) Share Order Cancel Order × Share This Orde…" at bounding box center [594, 436] width 883 height 785
copy h1 "Order No.300272"
click at [46, 203] on div "Hardware Ordering" at bounding box center [70, 207] width 74 height 9
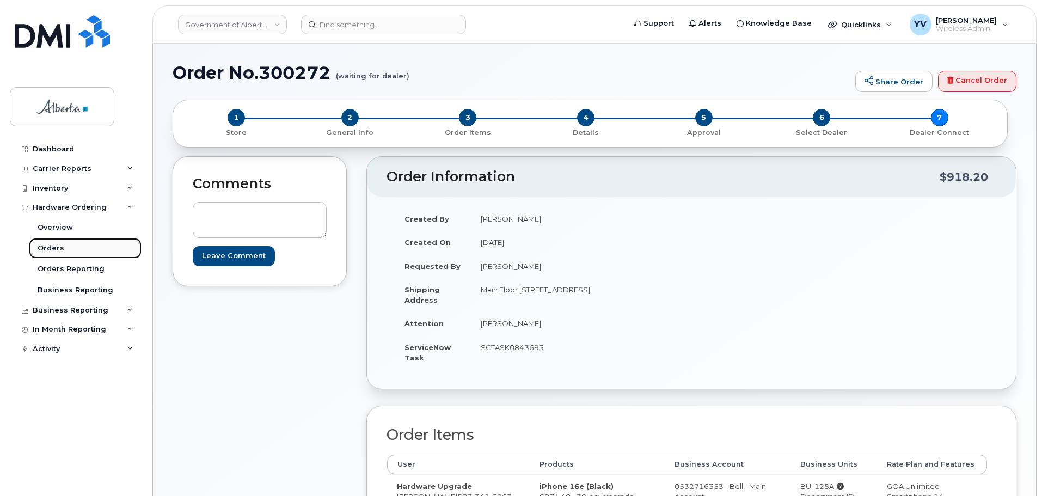
click at [45, 246] on div "Orders" at bounding box center [51, 248] width 27 height 10
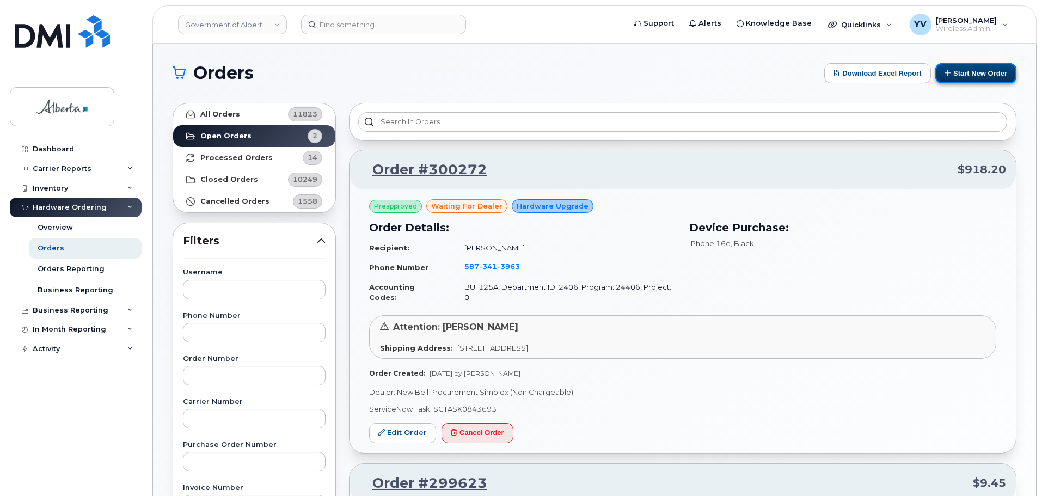
click at [967, 72] on button "Start New Order" at bounding box center [975, 73] width 81 height 20
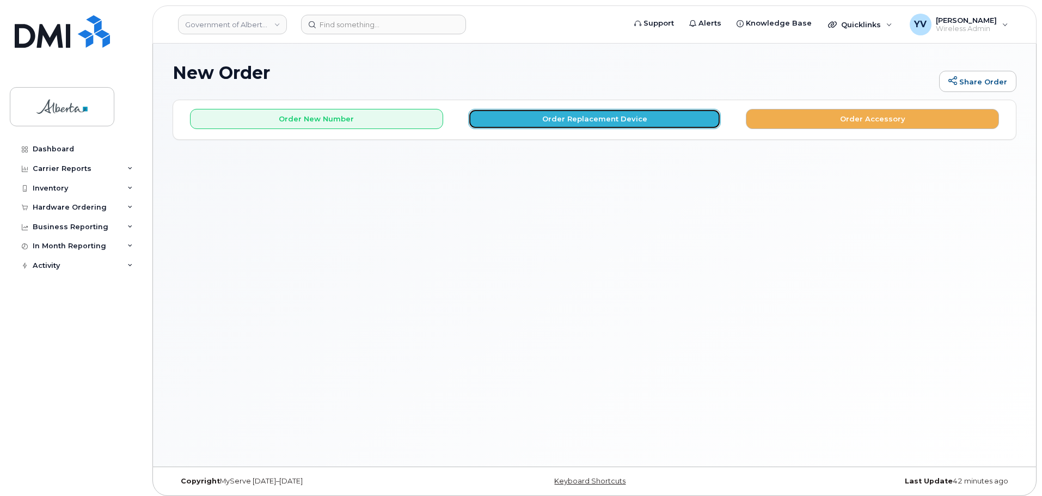
click at [573, 113] on button "Order Replacement Device" at bounding box center [594, 119] width 253 height 20
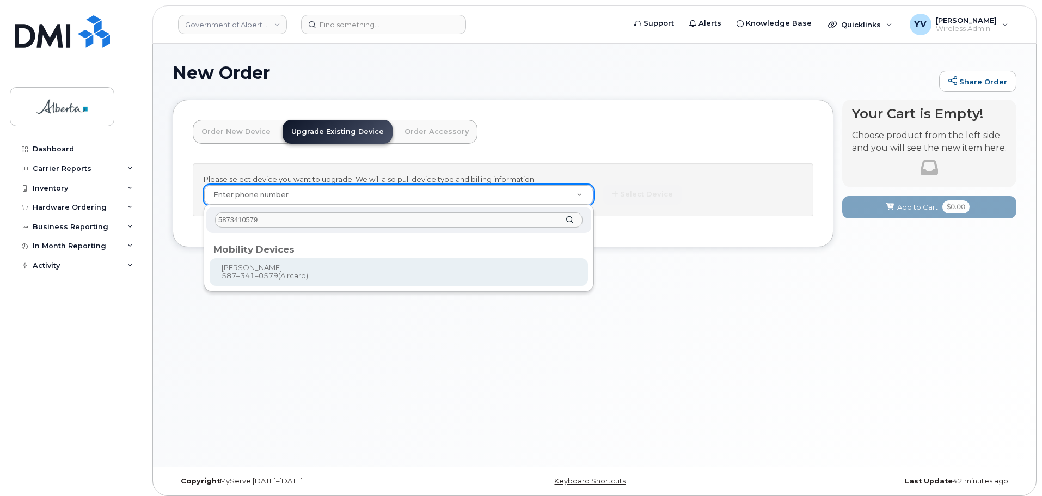
type input "5873410579"
type input "841034"
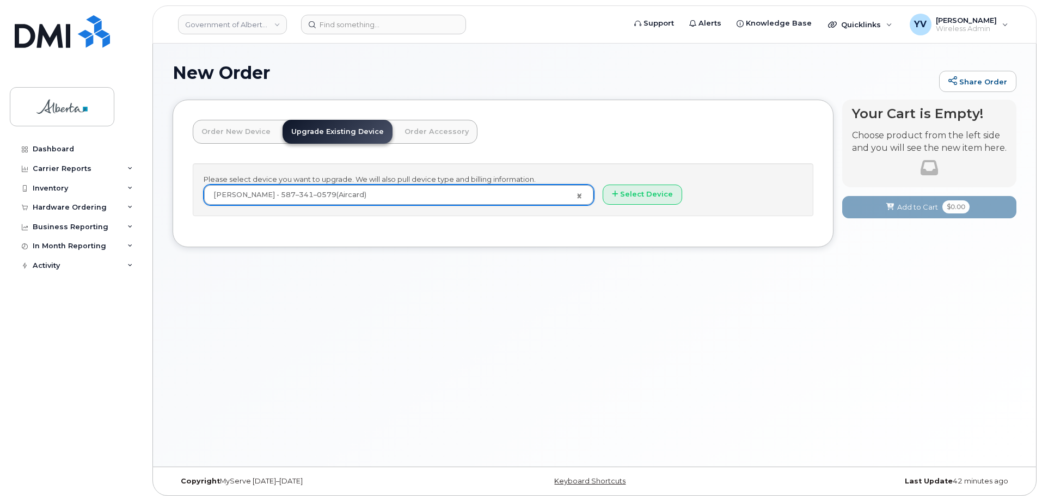
click at [240, 275] on div "New Order Share Order × Share This Order If you want to allow others to create …" at bounding box center [594, 255] width 883 height 423
click at [648, 194] on button "Select Device" at bounding box center [642, 195] width 79 height 20
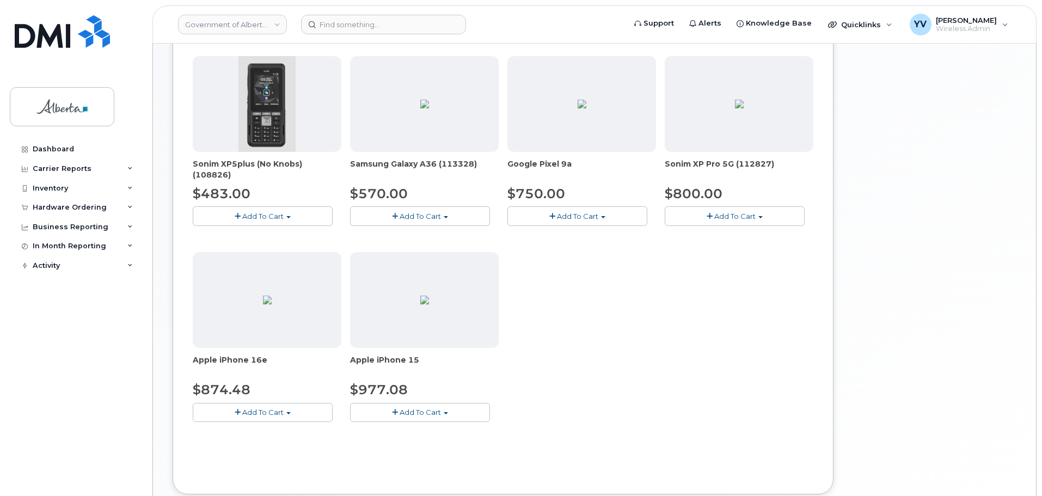
scroll to position [354, 0]
click at [288, 409] on button "Add To Cart" at bounding box center [263, 410] width 140 height 19
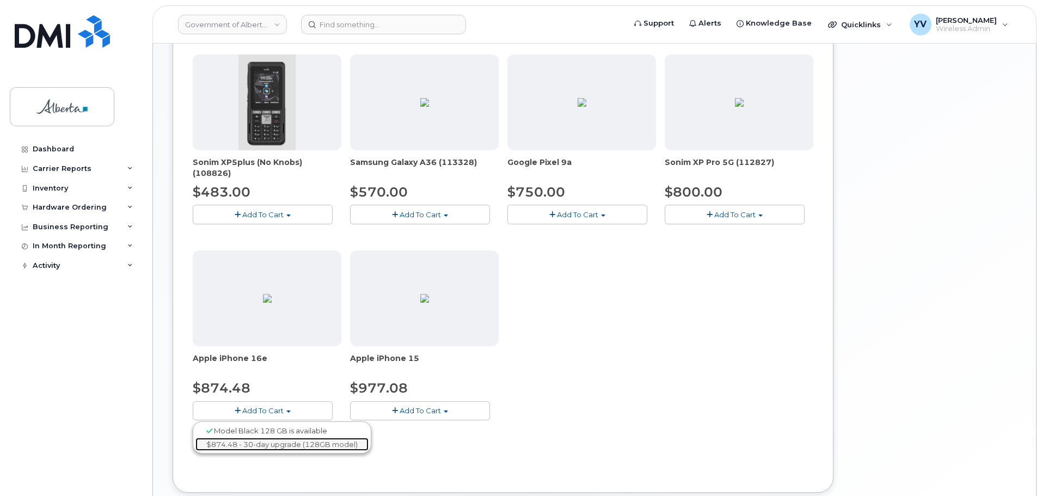
click at [254, 445] on link "$874.48 - 30-day upgrade (128GB model)" at bounding box center [281, 445] width 173 height 14
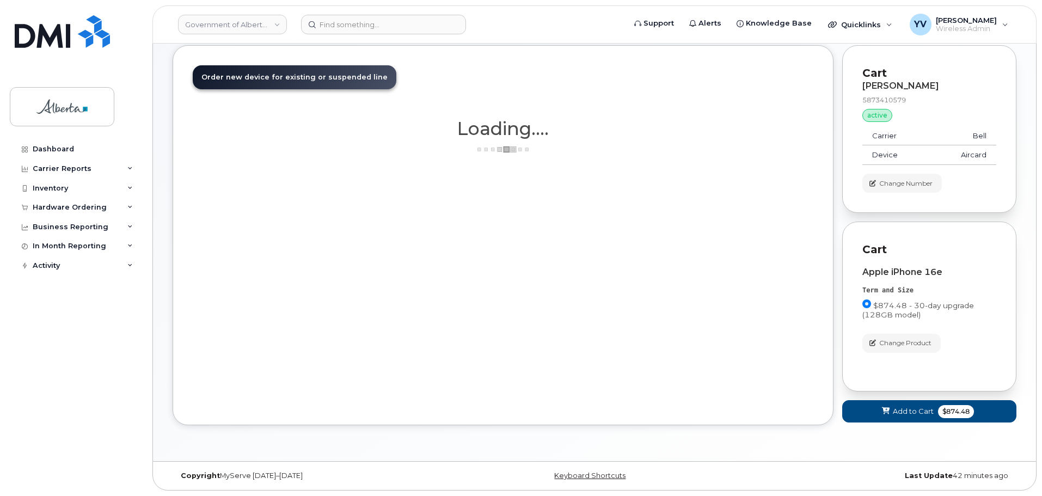
scroll to position [54, 0]
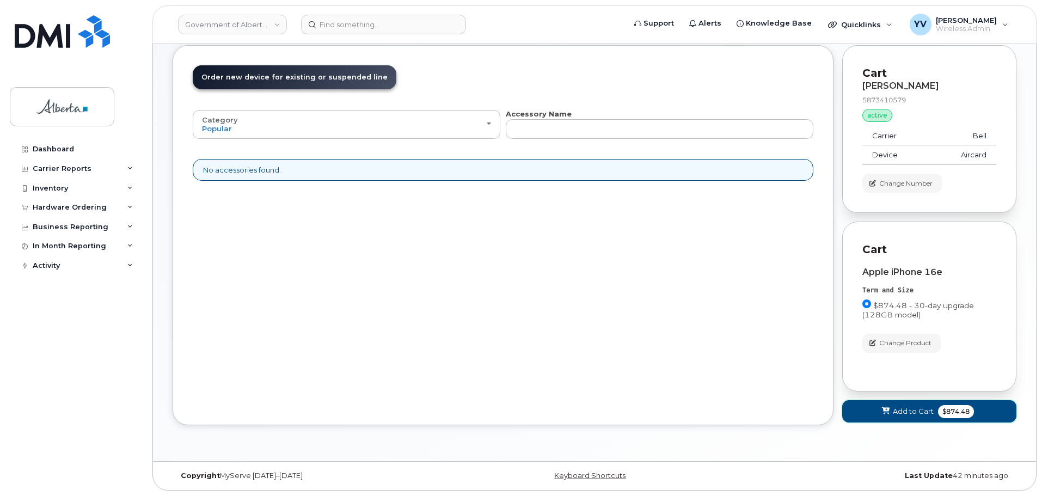
click at [905, 411] on span "Add to Cart" at bounding box center [913, 411] width 41 height 10
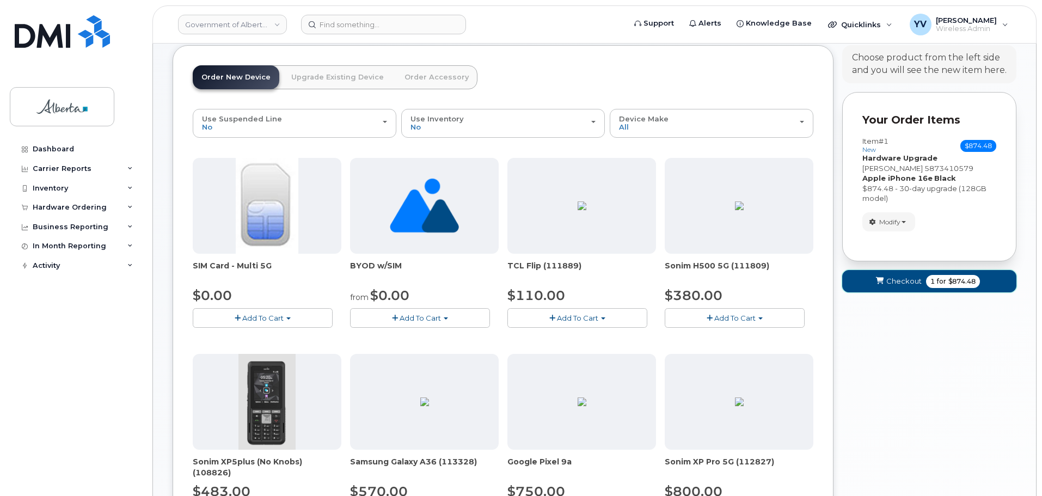
click at [897, 278] on span "Checkout" at bounding box center [903, 281] width 35 height 10
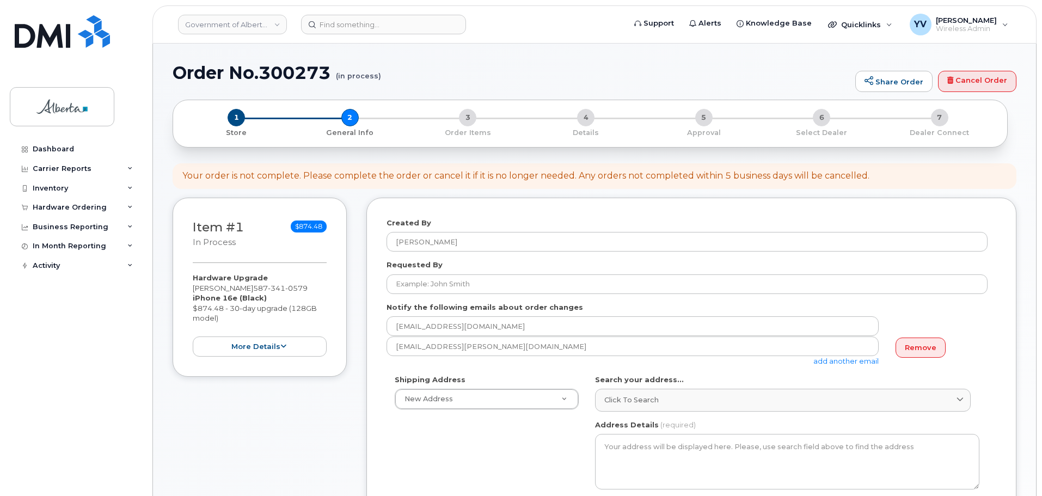
select select
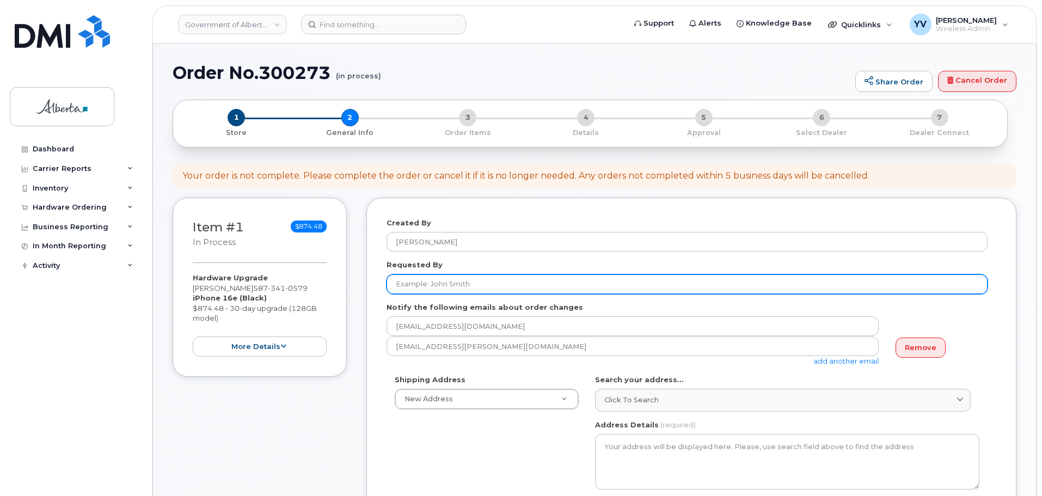
click at [405, 283] on input "Requested By" at bounding box center [687, 284] width 601 height 20
paste input "[PERSON_NAME]"
type input "[PERSON_NAME]"
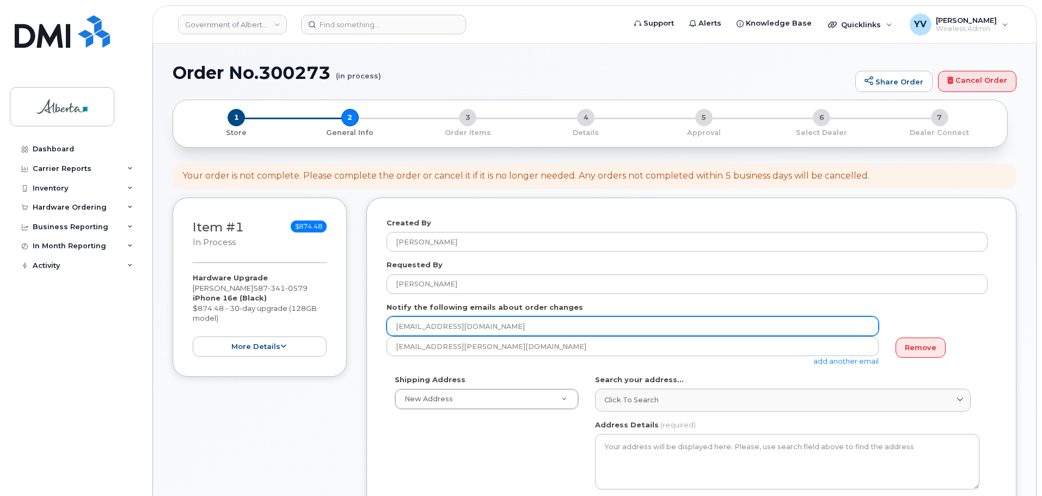
drag, startPoint x: 473, startPoint y: 330, endPoint x: 396, endPoint y: 329, distance: 76.2
click at [396, 329] on input "[EMAIL_ADDRESS][DOMAIN_NAME]" at bounding box center [633, 326] width 492 height 20
paste input "[PERSON_NAME].[PERSON_NAME]"
type input "[PERSON_NAME][EMAIL_ADDRESS][PERSON_NAME][DOMAIN_NAME]"
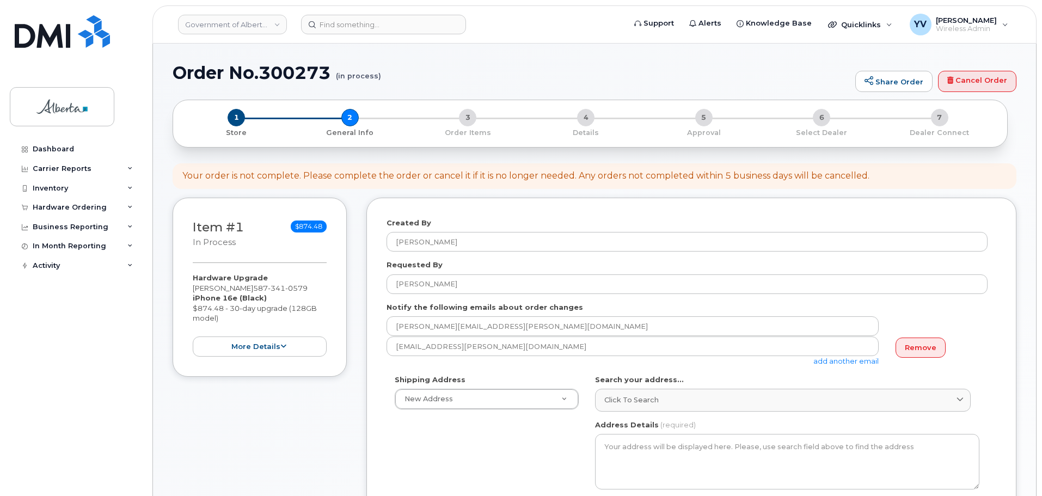
click at [829, 361] on link "add another email" at bounding box center [845, 361] width 65 height 9
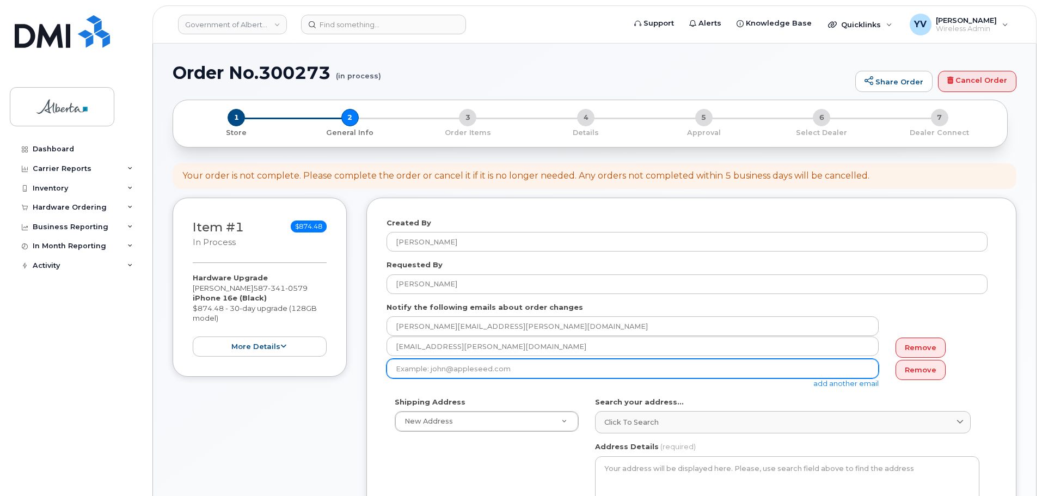
click at [397, 369] on input "email" at bounding box center [633, 369] width 492 height 20
paste input "[PERSON_NAME][EMAIL_ADDRESS][PERSON_NAME][DOMAIN_NAME]"
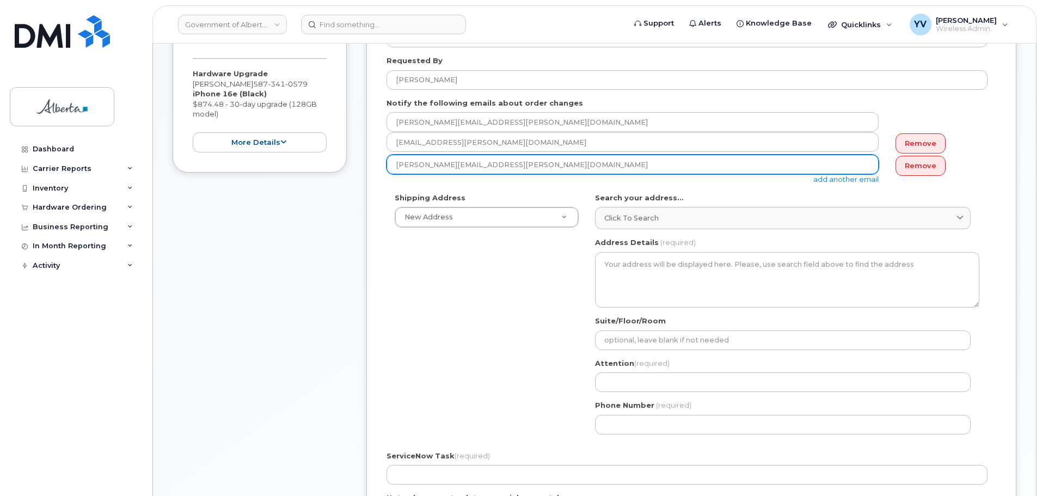
scroll to position [205, 0]
type input "[PERSON_NAME][EMAIL_ADDRESS][PERSON_NAME][DOMAIN_NAME]"
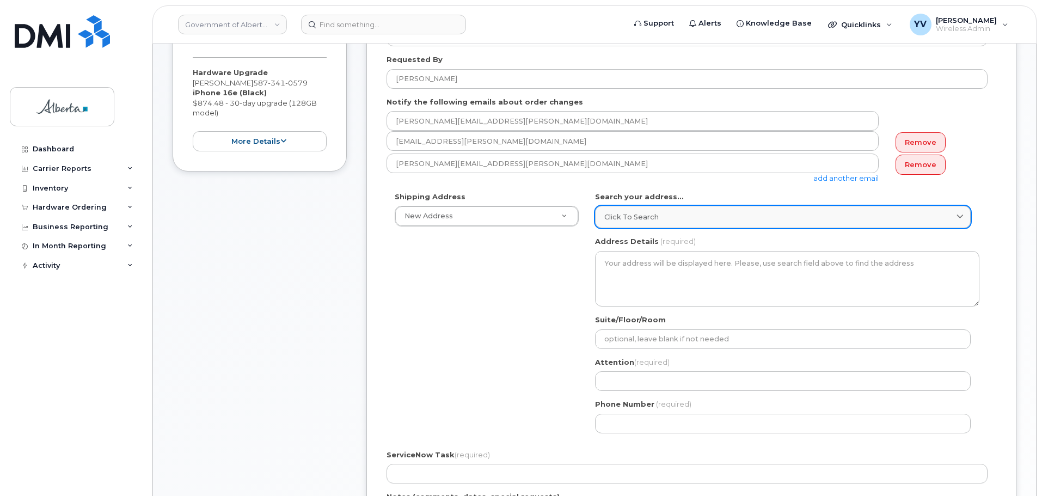
click at [610, 214] on span "Click to search" at bounding box center [631, 217] width 54 height 10
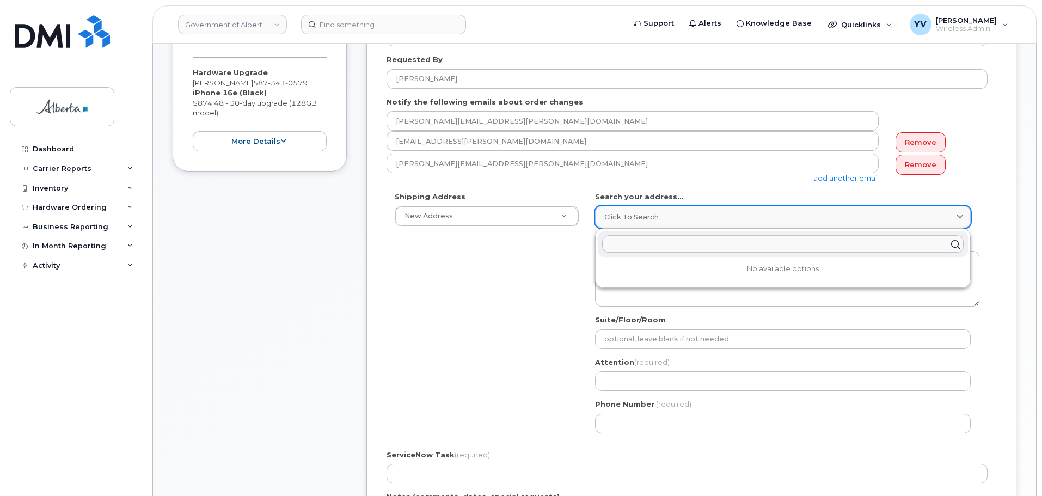
paste input "[STREET_ADDRESS]"
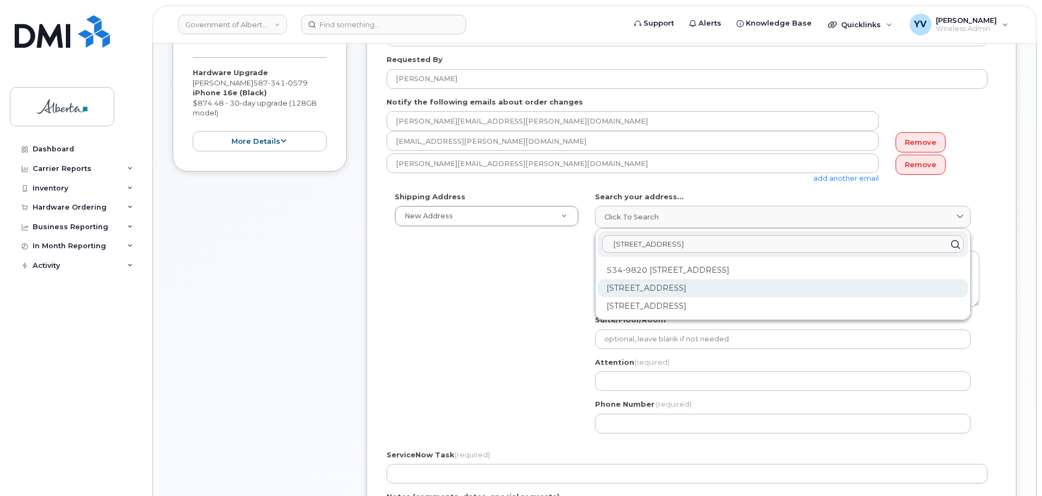
type input "[STREET_ADDRESS]"
click at [720, 281] on div "9820 106 St NW Edmonton AB T5K 2J6" at bounding box center [783, 288] width 370 height 18
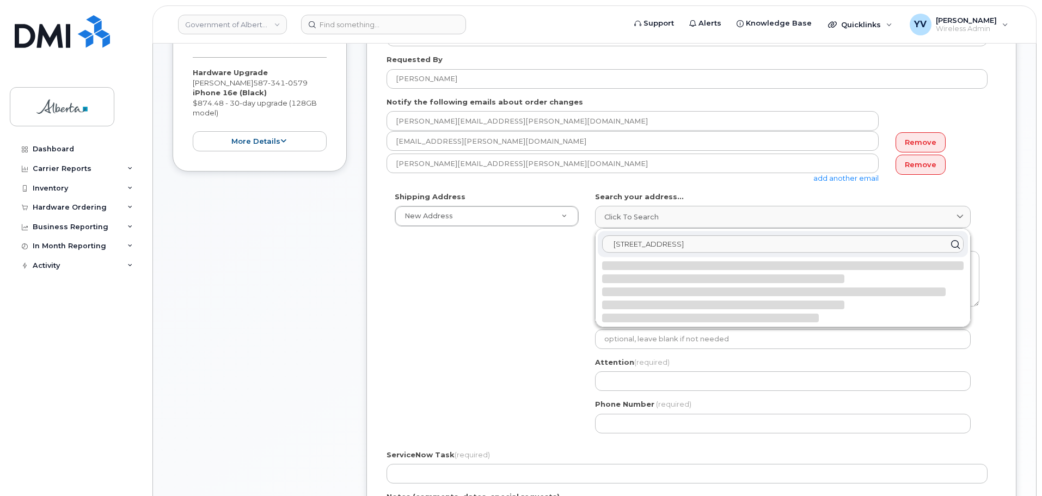
select select
type textarea "9820 106 St NW EDMONTON AB T5K 2J6 CANADA"
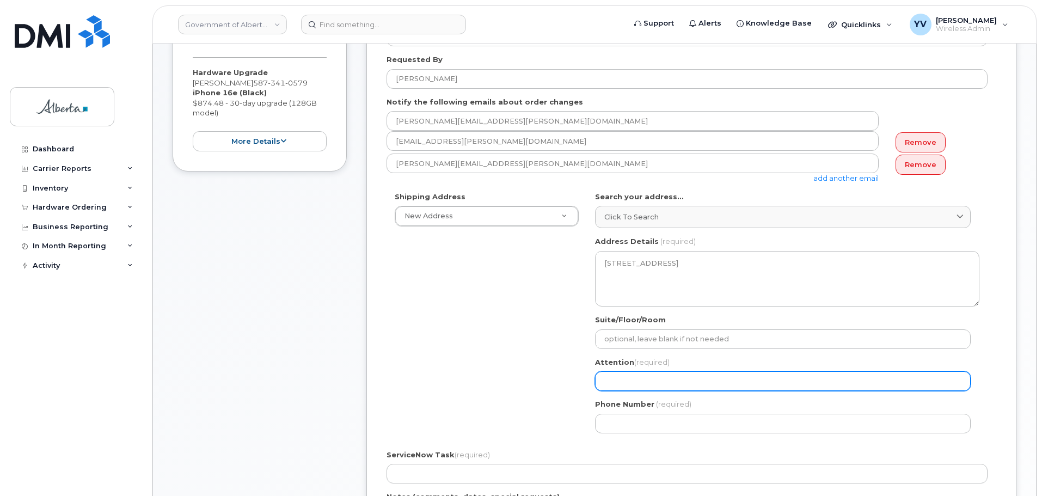
click at [638, 382] on input "Attention (required)" at bounding box center [783, 381] width 376 height 20
paste input "[PERSON_NAME]"
select select
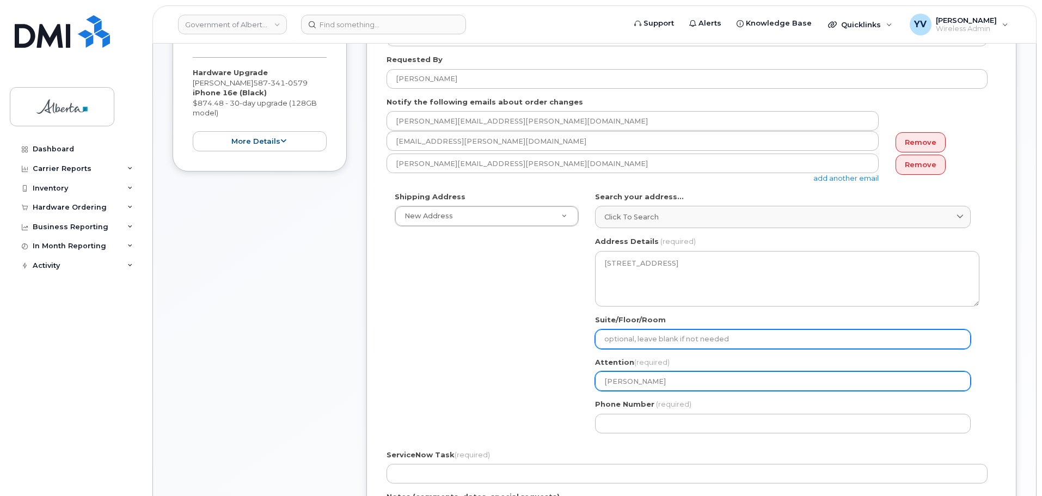
type input "[PERSON_NAME]"
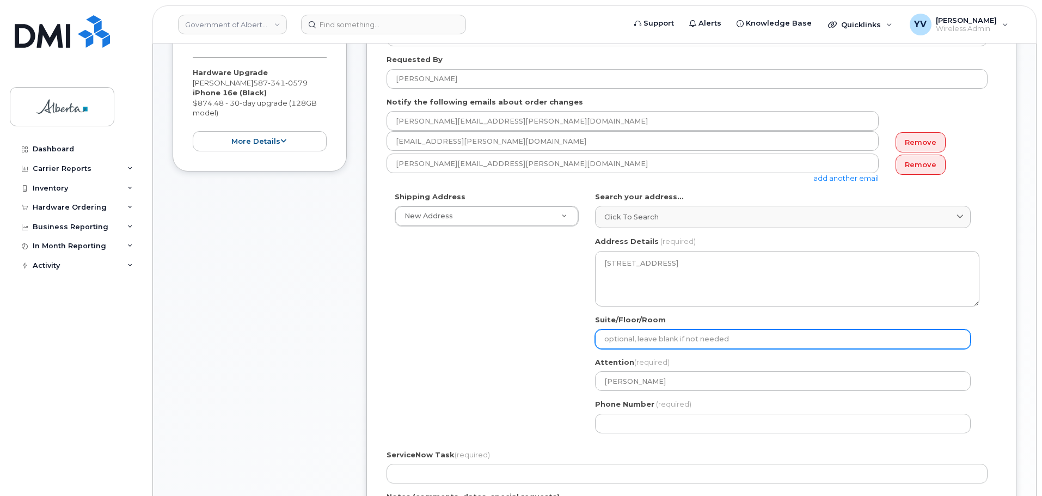
click at [615, 337] on input "Suite/Floor/Room" at bounding box center [783, 339] width 376 height 20
select select
type input "5"
select select
type input "5t"
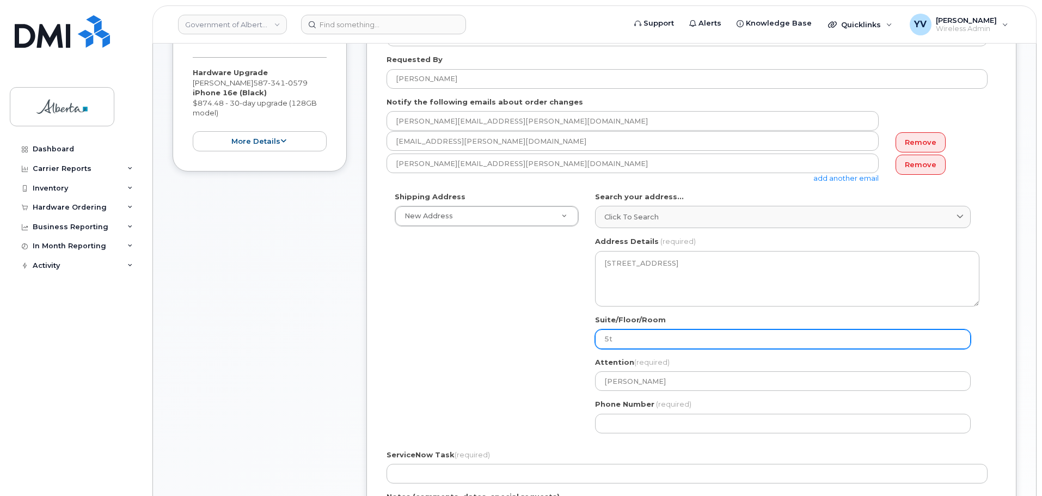
select select
type input "5th"
select select
type input "5th F"
select select
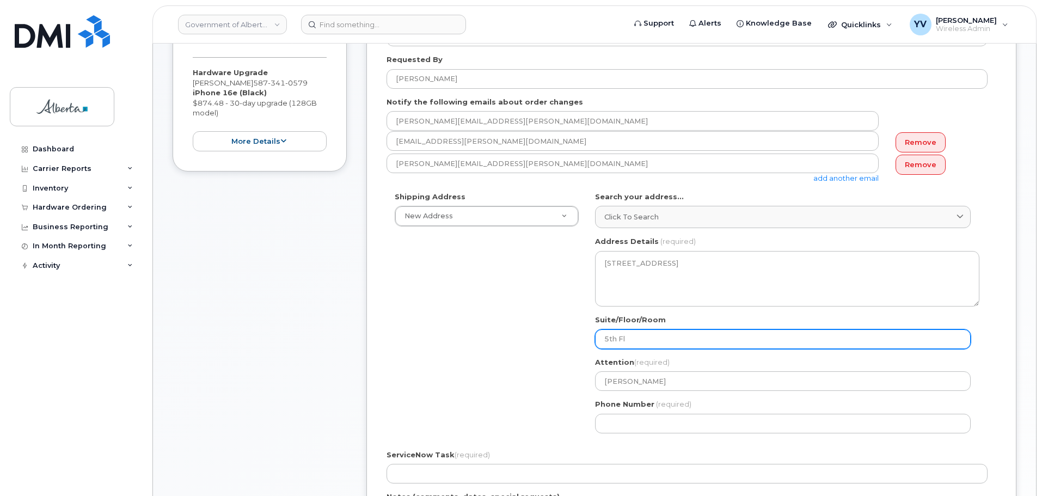
type input "5th Floor"
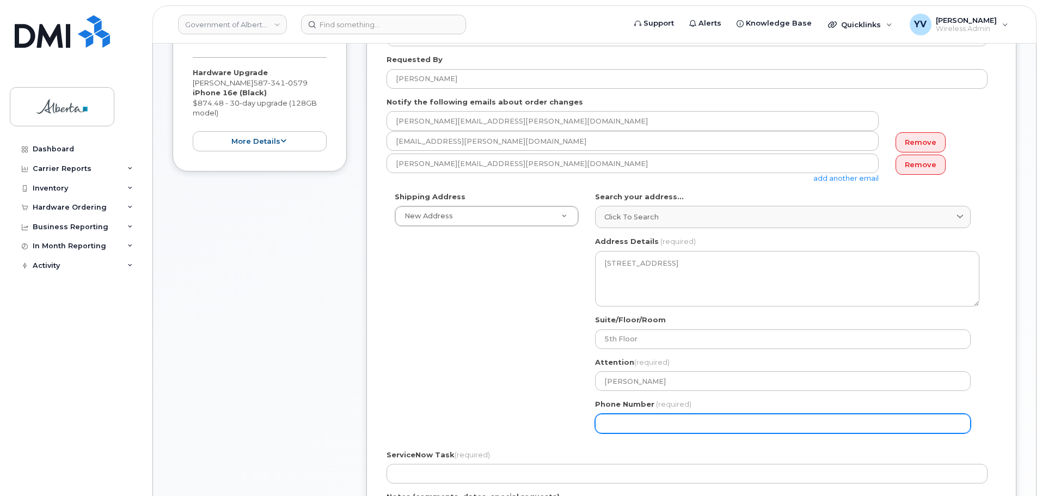
click at [613, 426] on input "Phone Number" at bounding box center [783, 424] width 376 height 20
paste input "7804277754"
select select
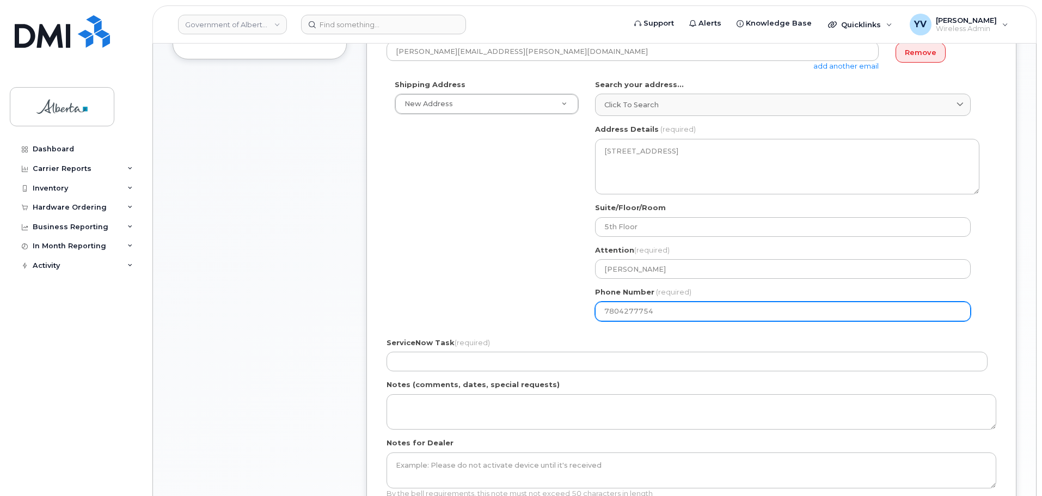
scroll to position [344, 0]
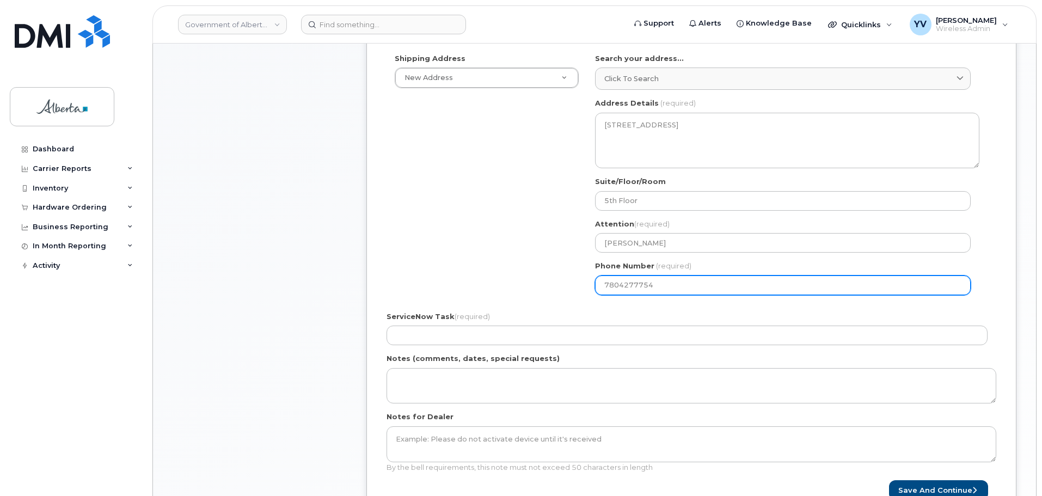
type input "7804277754"
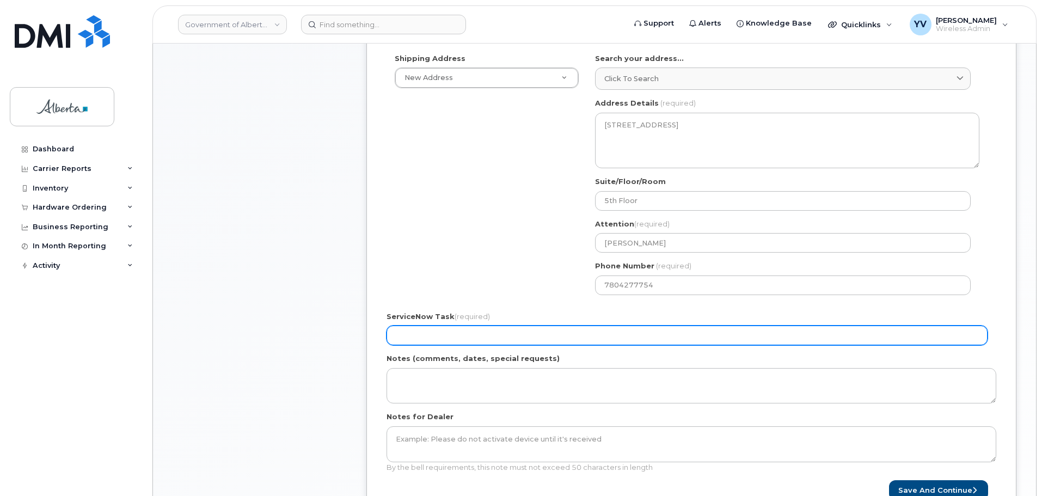
click at [401, 340] on input "ServiceNow Task (required)" at bounding box center [687, 336] width 601 height 20
paste input "SCTASK0843548"
type input "SCTASK0843548"
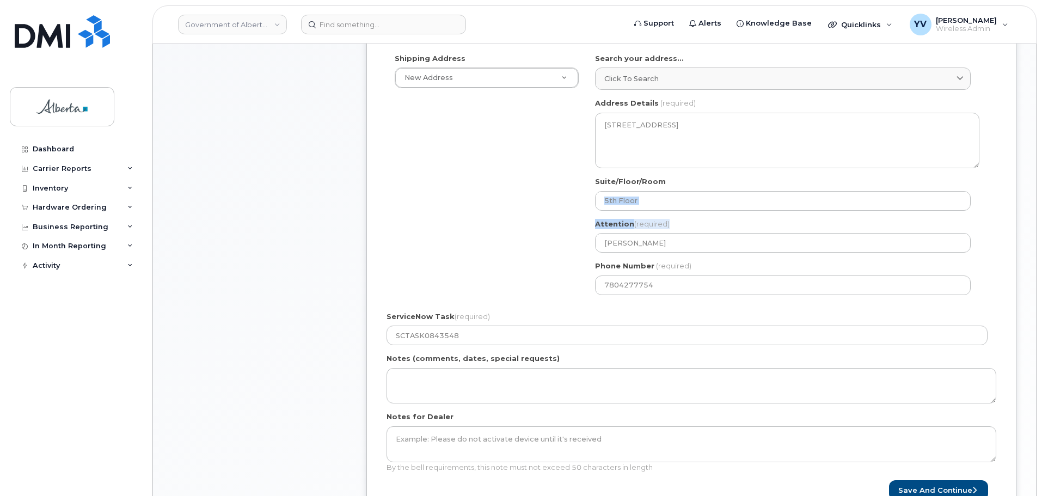
drag, startPoint x: 1041, startPoint y: 215, endPoint x: 1045, endPoint y: 192, distance: 23.2
click at [1042, 192] on html "Government of Alberta (GOA) Support Alerts Knowledge Base Quicklinks Suspend / …" at bounding box center [521, 248] width 1042 height 1185
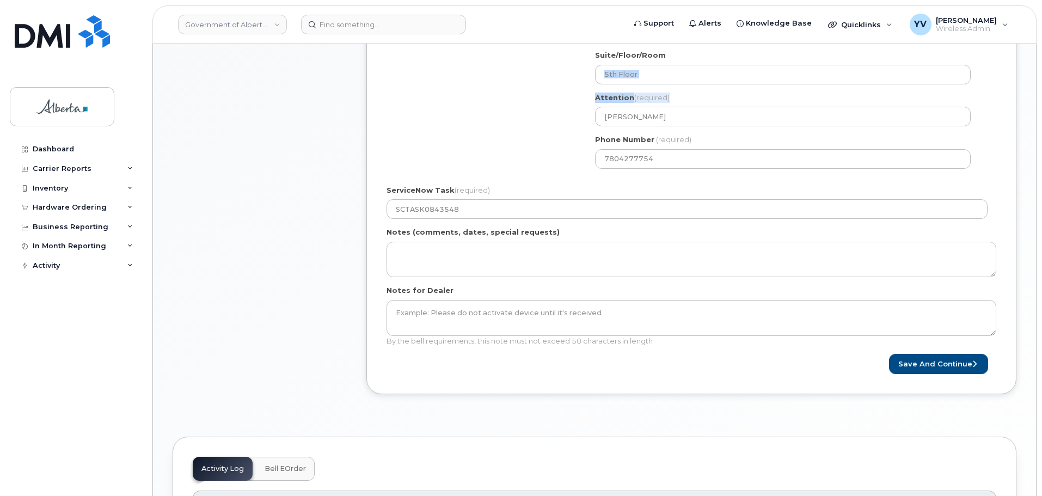
scroll to position [470, 0]
click at [938, 358] on button "Save and Continue" at bounding box center [938, 363] width 99 height 20
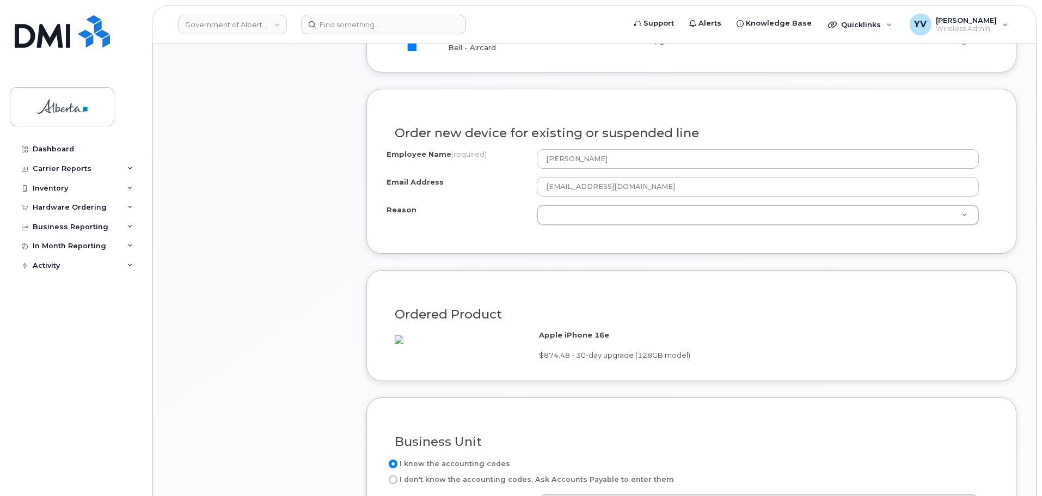
scroll to position [523, 0]
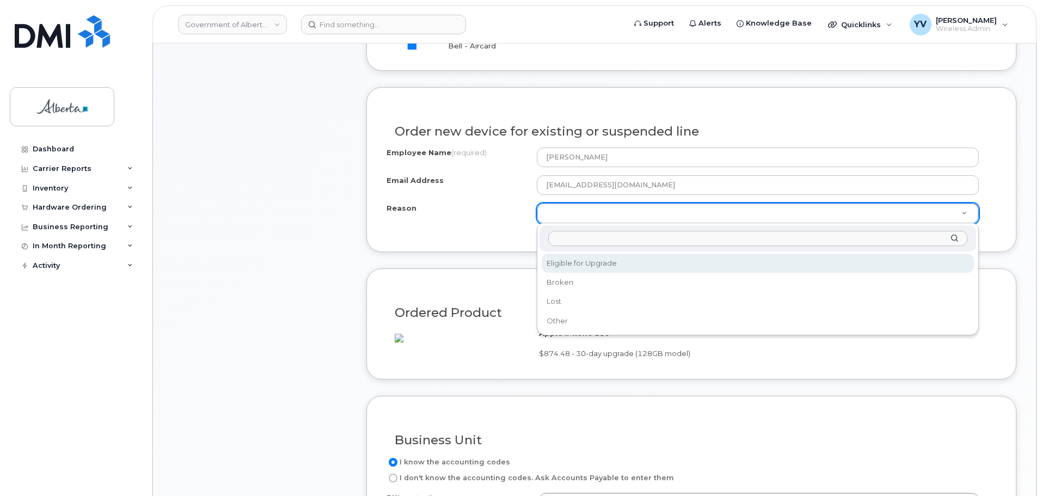
select select "eligible_for_upgrade"
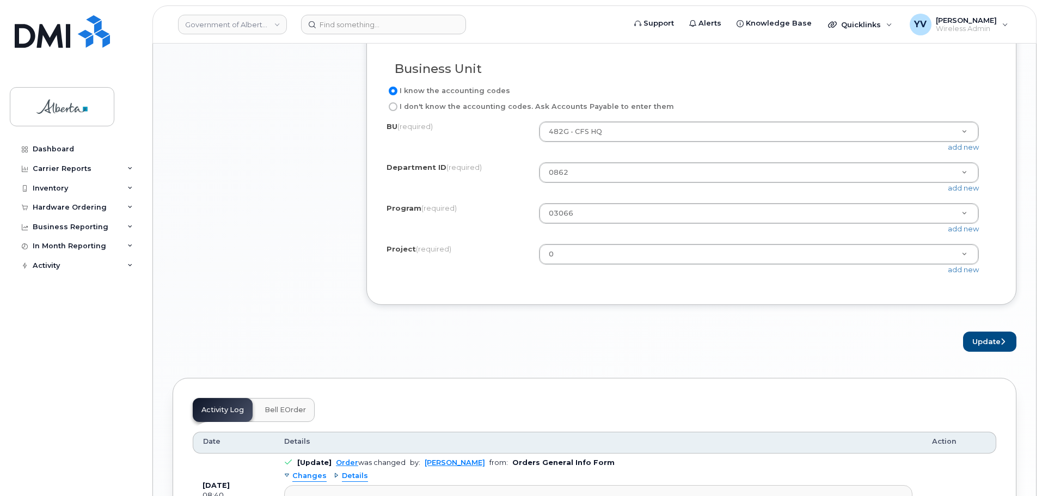
scroll to position [896, 0]
click at [986, 350] on button "Update" at bounding box center [989, 340] width 53 height 20
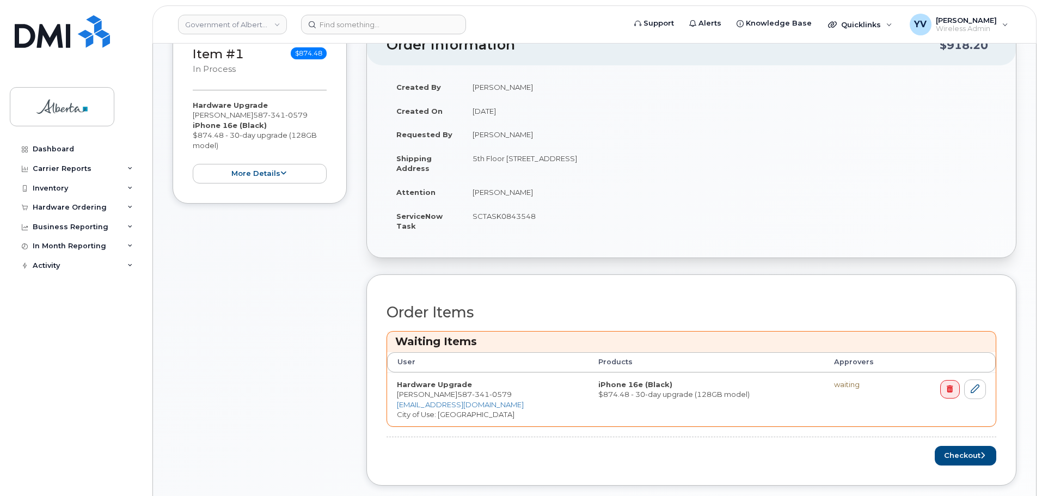
scroll to position [305, 0]
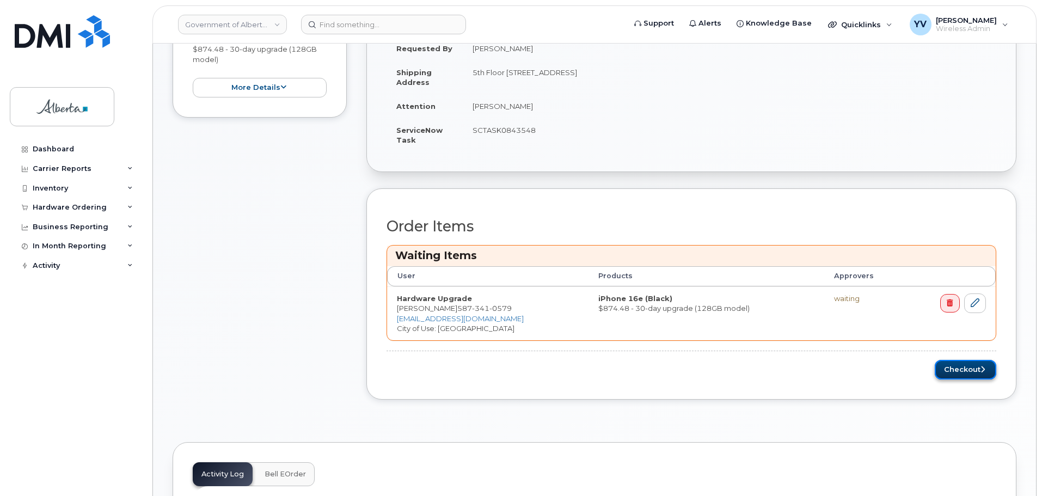
click at [962, 365] on button "Checkout" at bounding box center [966, 370] width 62 height 20
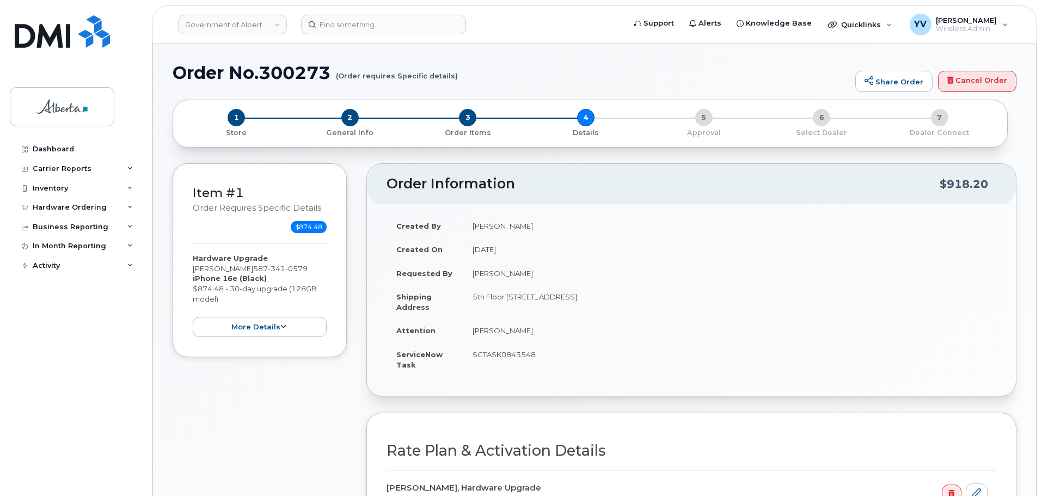
select select
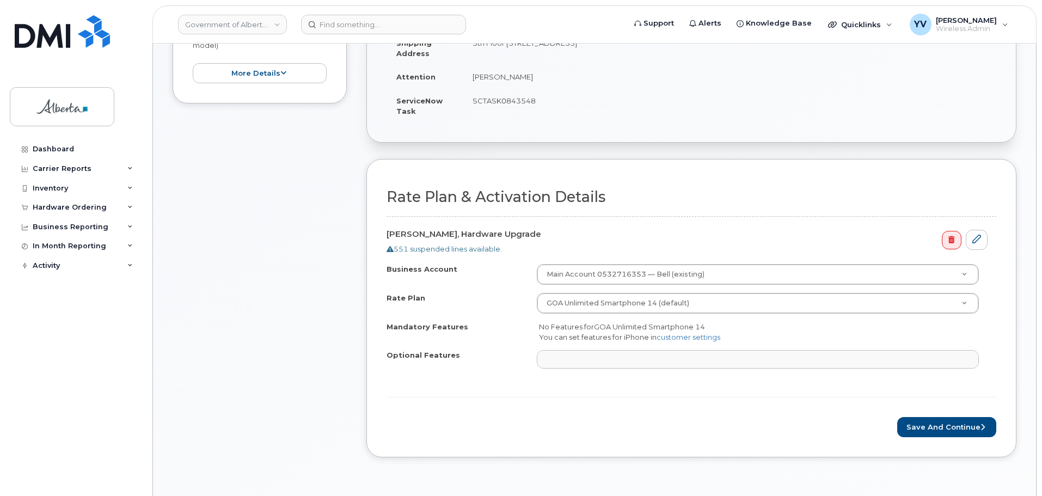
scroll to position [287, 0]
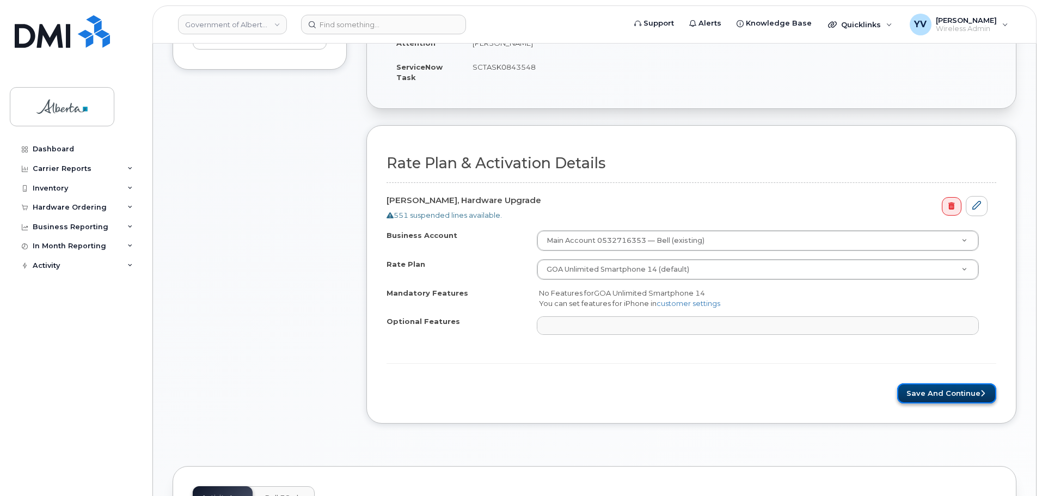
click at [932, 389] on button "Save and Continue" at bounding box center [946, 393] width 99 height 20
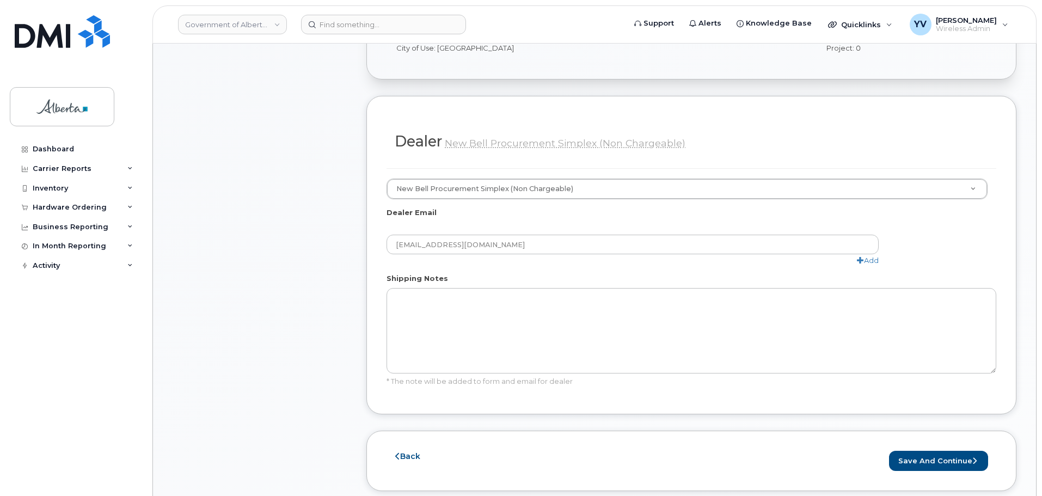
scroll to position [515, 0]
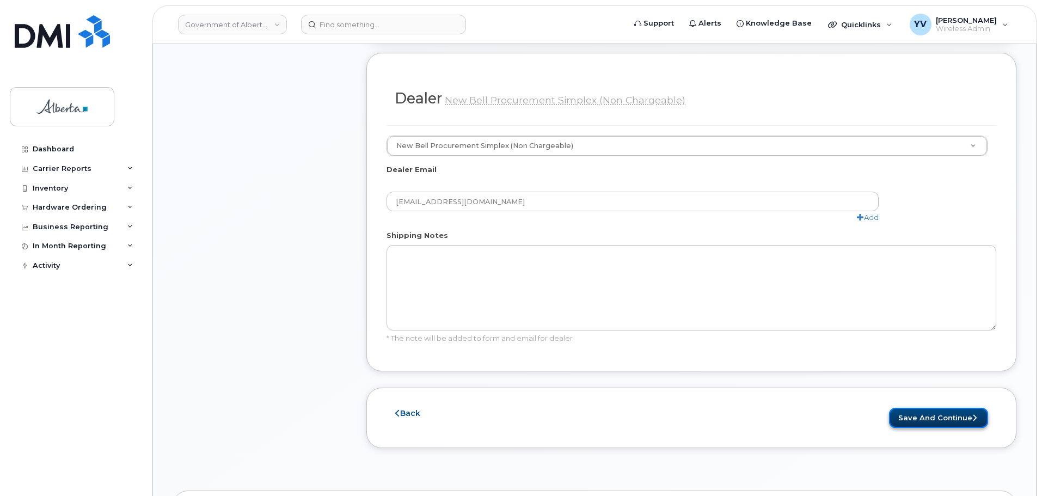
click at [926, 414] on button "Save and Continue" at bounding box center [938, 418] width 99 height 20
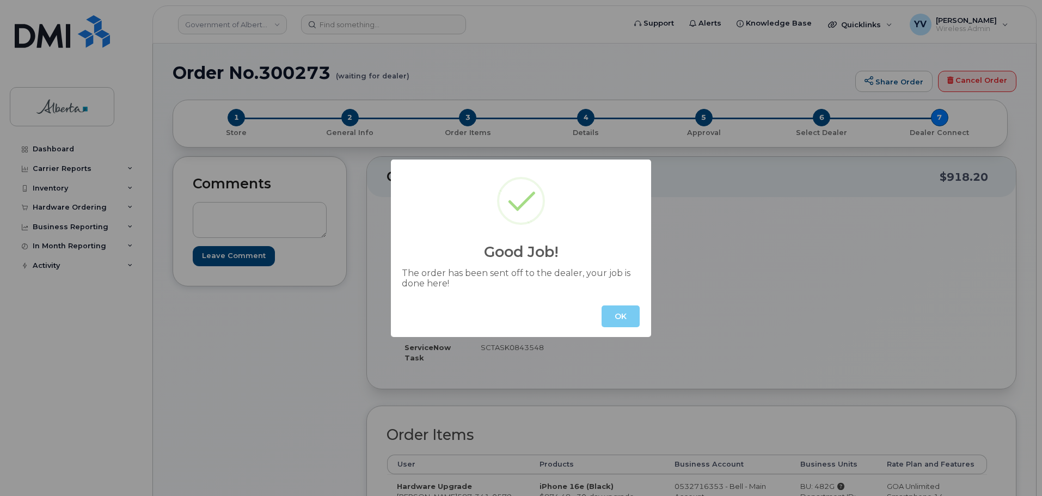
click at [610, 313] on button "OK" at bounding box center [621, 316] width 38 height 22
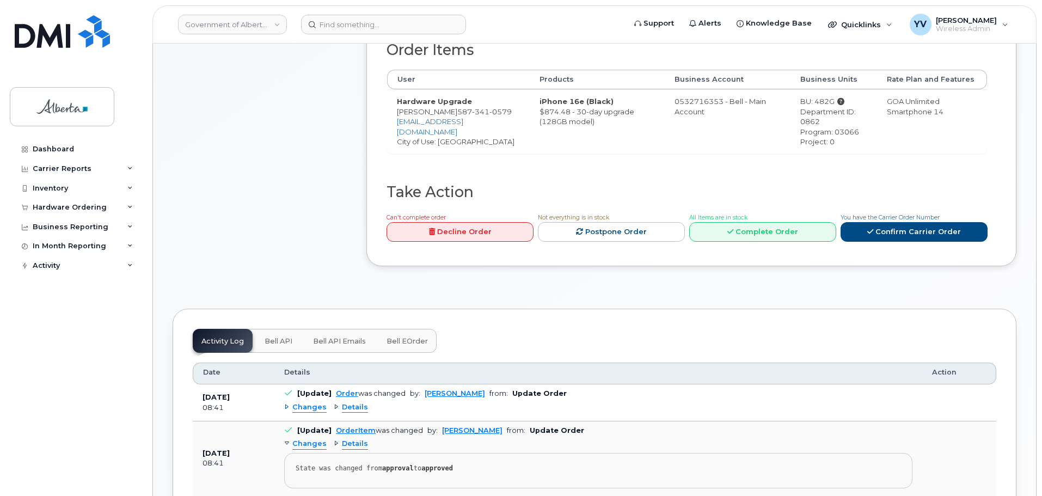
scroll to position [506, 0]
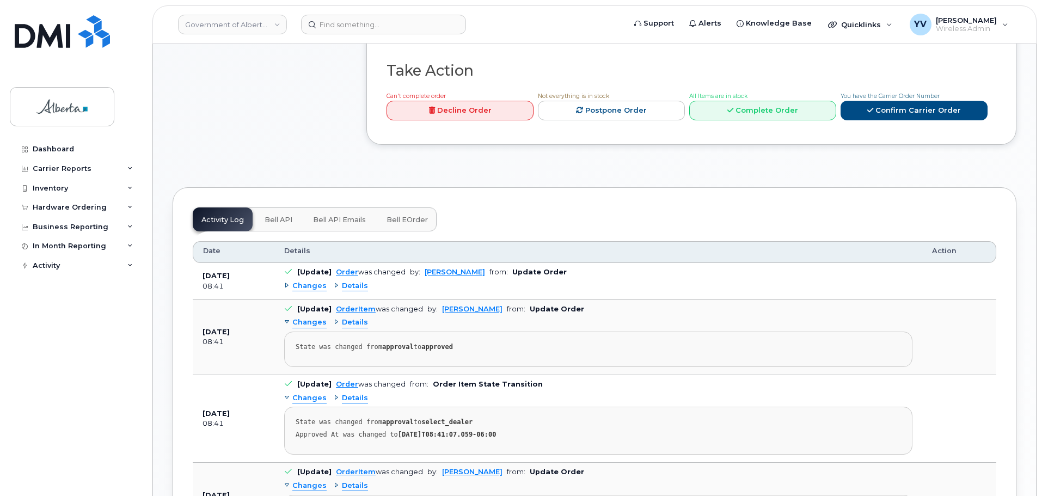
click at [278, 215] on button "Bell API" at bounding box center [278, 219] width 45 height 24
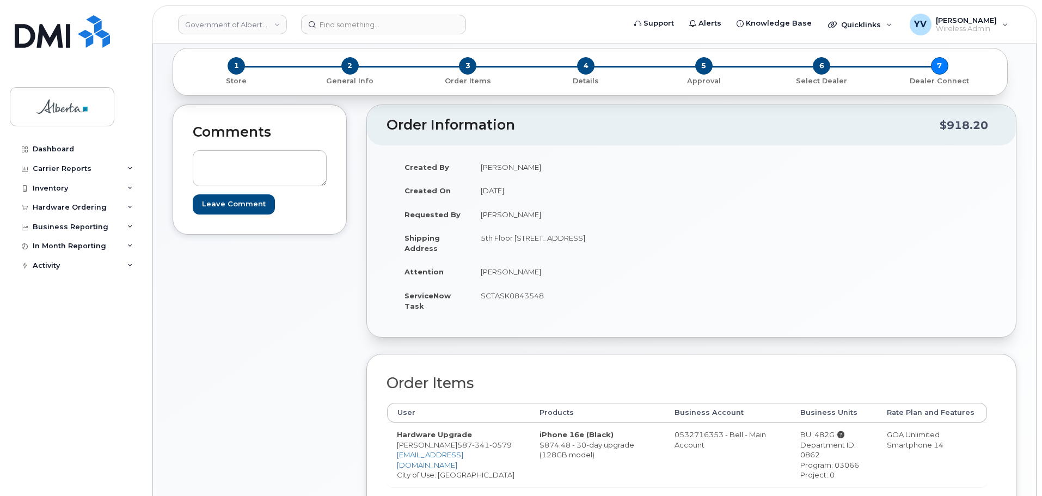
scroll to position [0, 0]
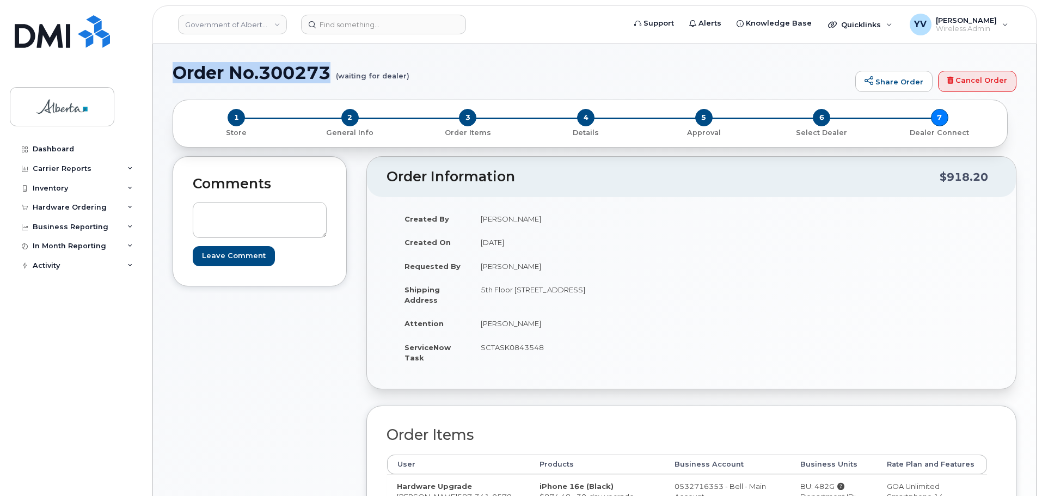
drag, startPoint x: 330, startPoint y: 69, endPoint x: 175, endPoint y: 67, distance: 155.2
click at [175, 67] on h1 "Order No.300273 (waiting for dealer)" at bounding box center [511, 72] width 677 height 19
copy h1 "Order No.300273"
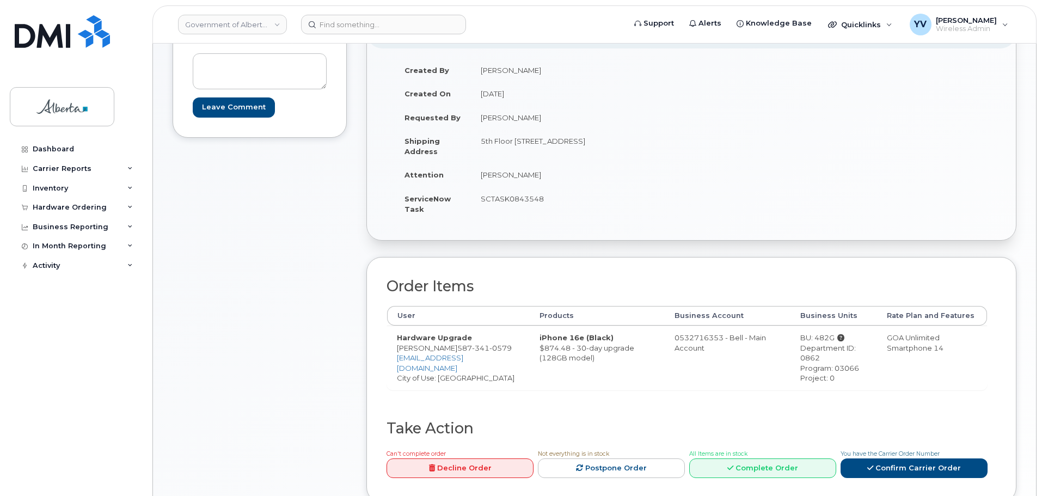
scroll to position [156, 0]
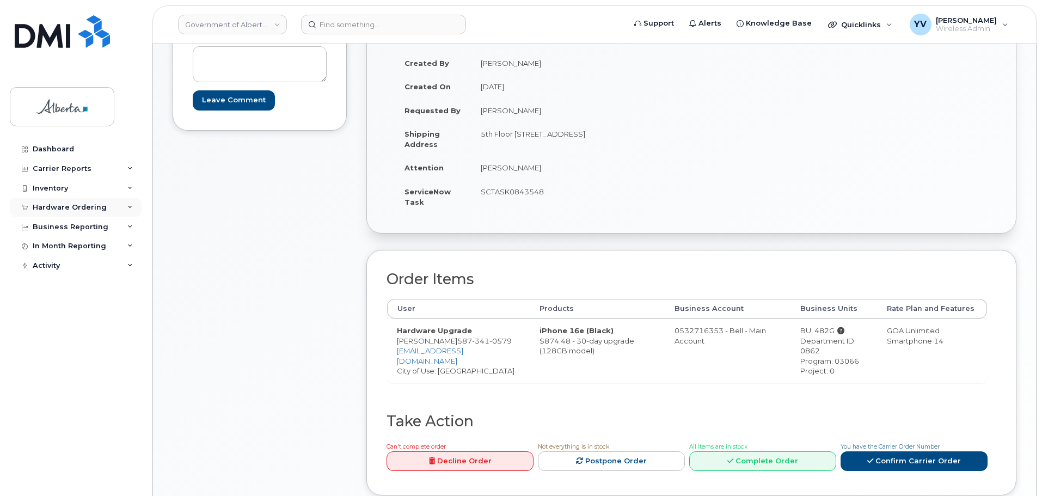
click at [49, 205] on div "Hardware Ordering" at bounding box center [70, 207] width 74 height 9
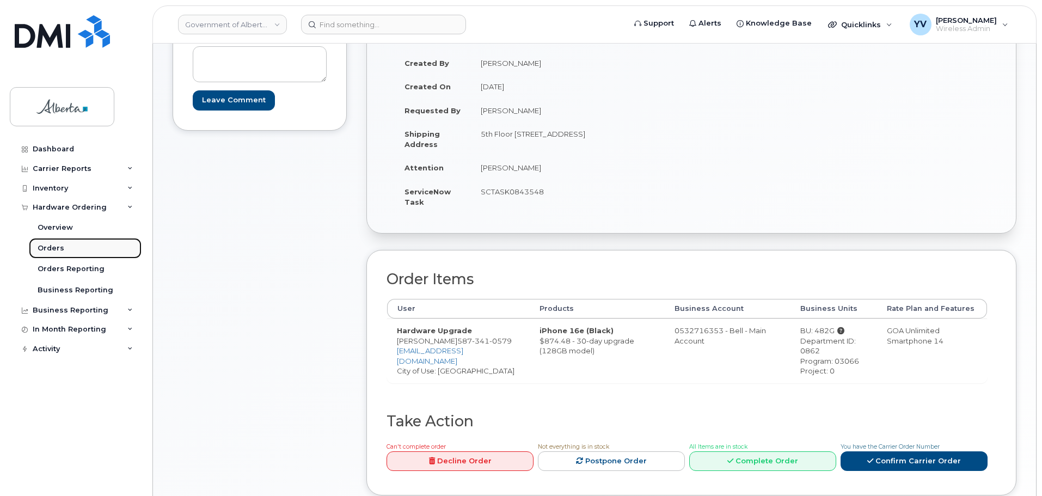
click at [44, 247] on div "Orders" at bounding box center [51, 248] width 27 height 10
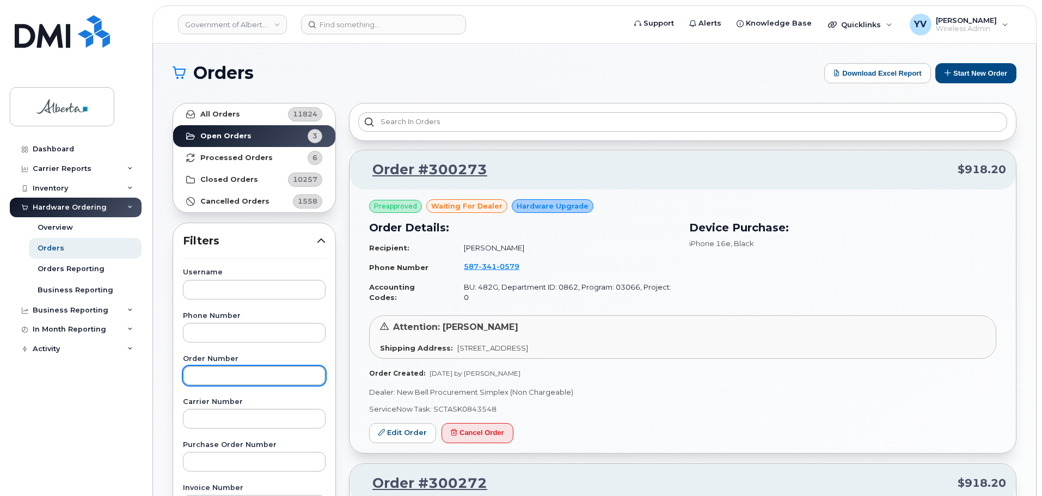
click at [217, 377] on input "text" at bounding box center [254, 376] width 143 height 20
paste input "300223"
type input "300223"
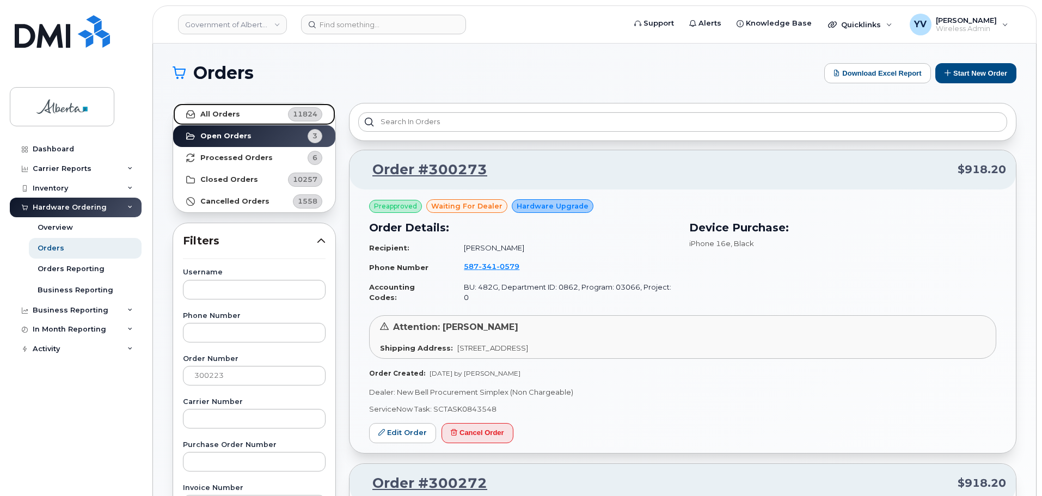
click at [211, 111] on strong "All Orders" at bounding box center [220, 114] width 40 height 9
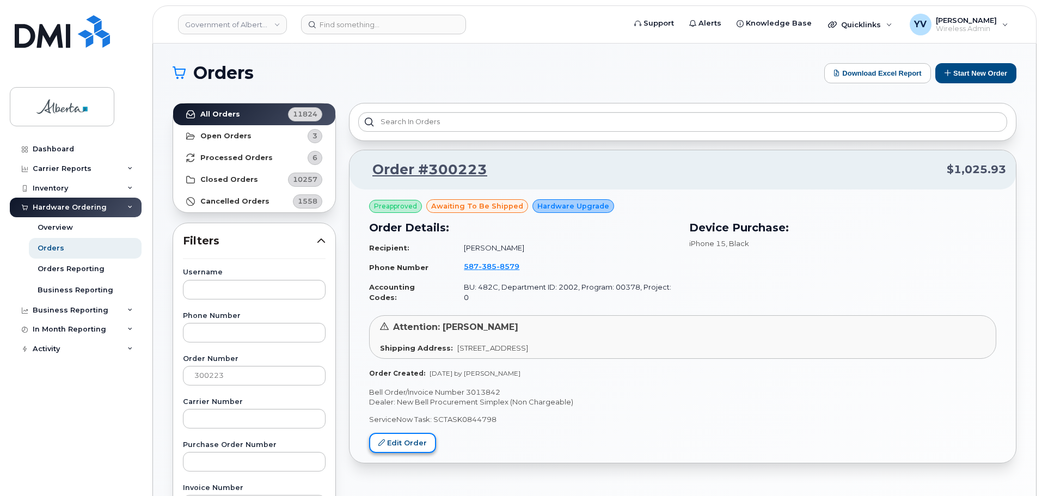
click at [415, 433] on link "Edit Order" at bounding box center [402, 443] width 67 height 20
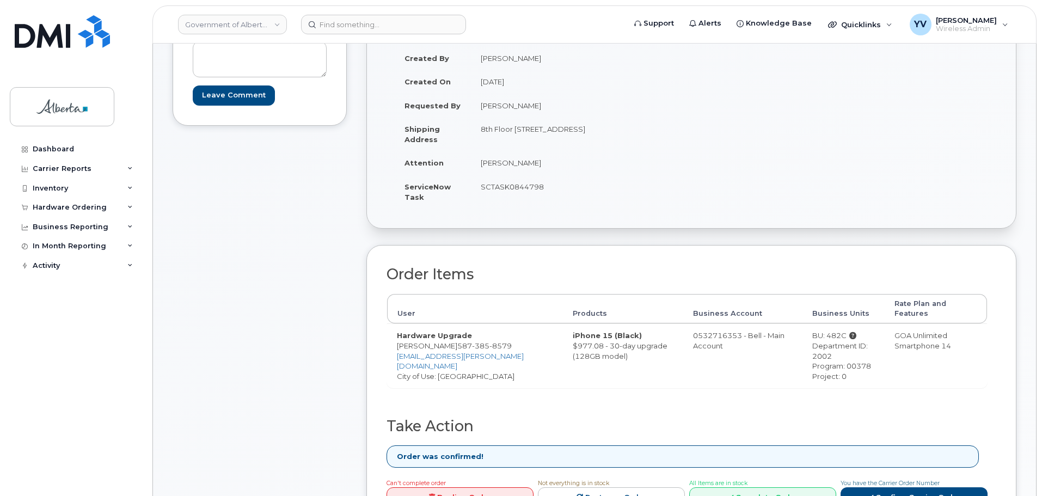
scroll to position [126, 0]
